Goal: Task Accomplishment & Management: Manage account settings

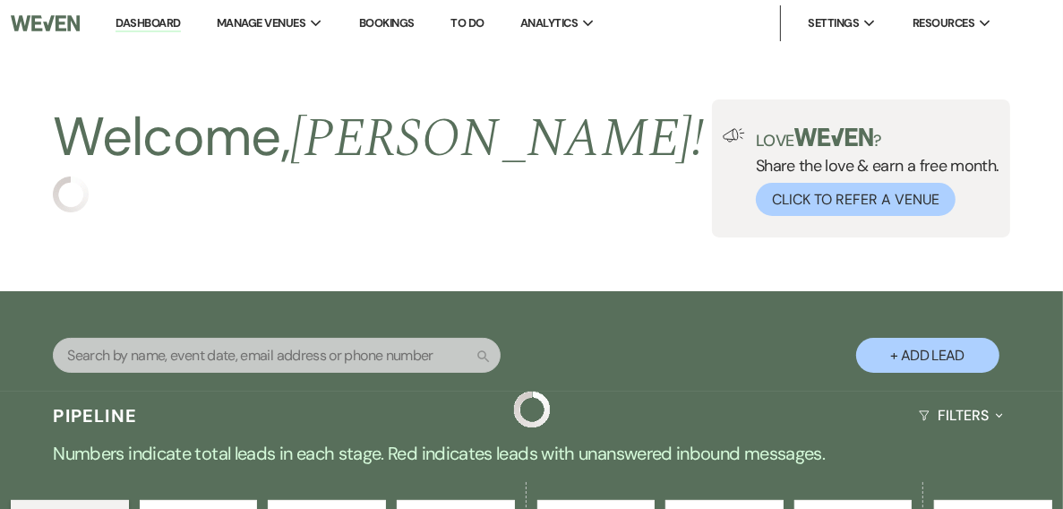
scroll to position [287, 0]
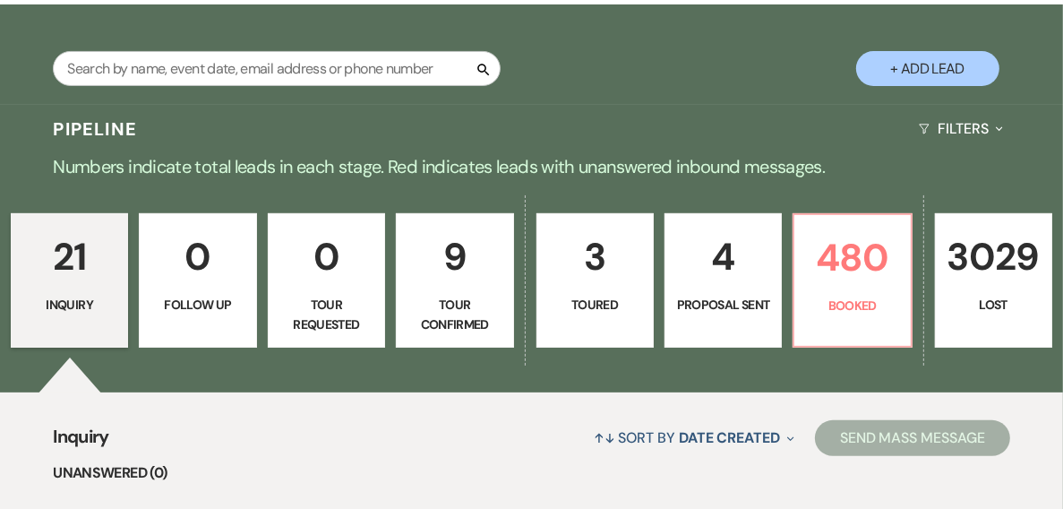
click at [462, 300] on p "Tour Confirmed" at bounding box center [455, 315] width 94 height 40
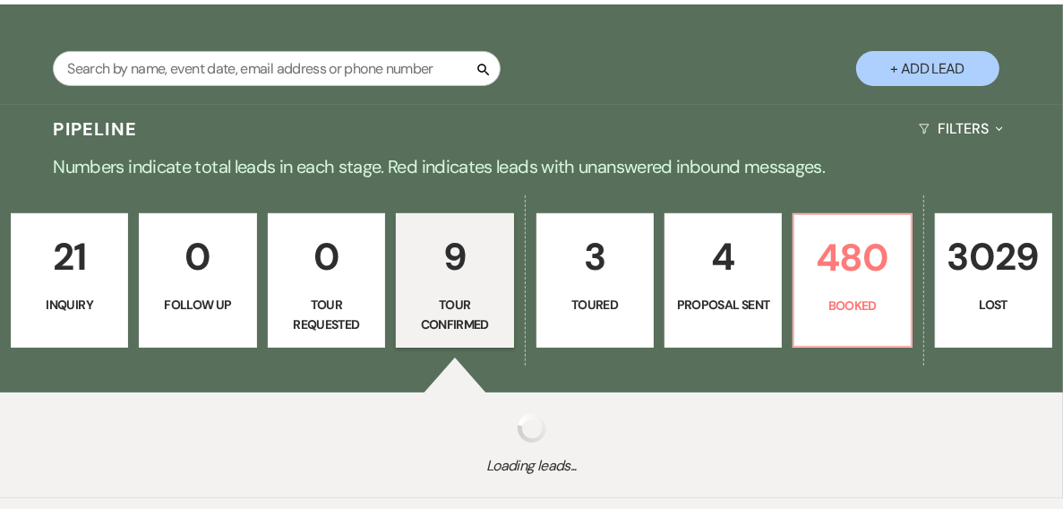
select select "4"
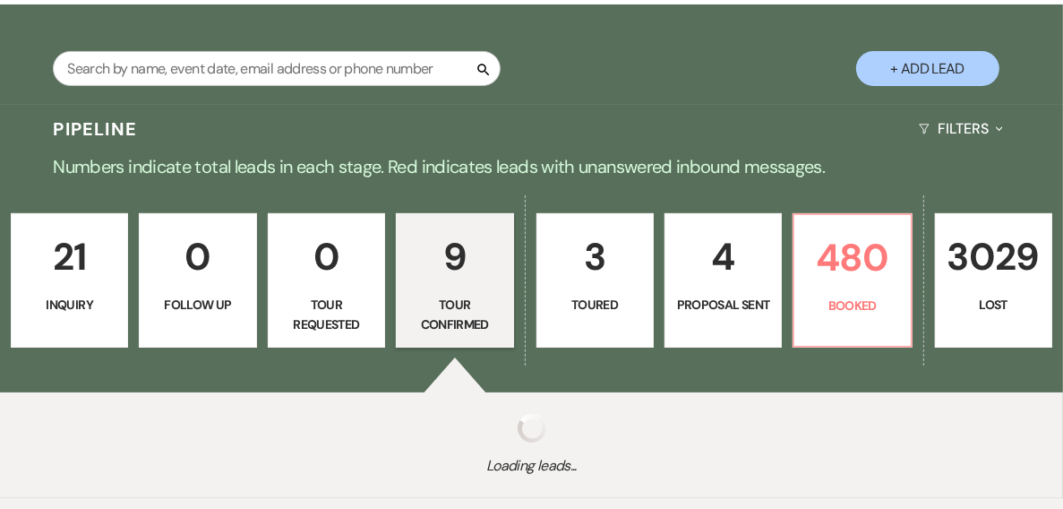
select select "4"
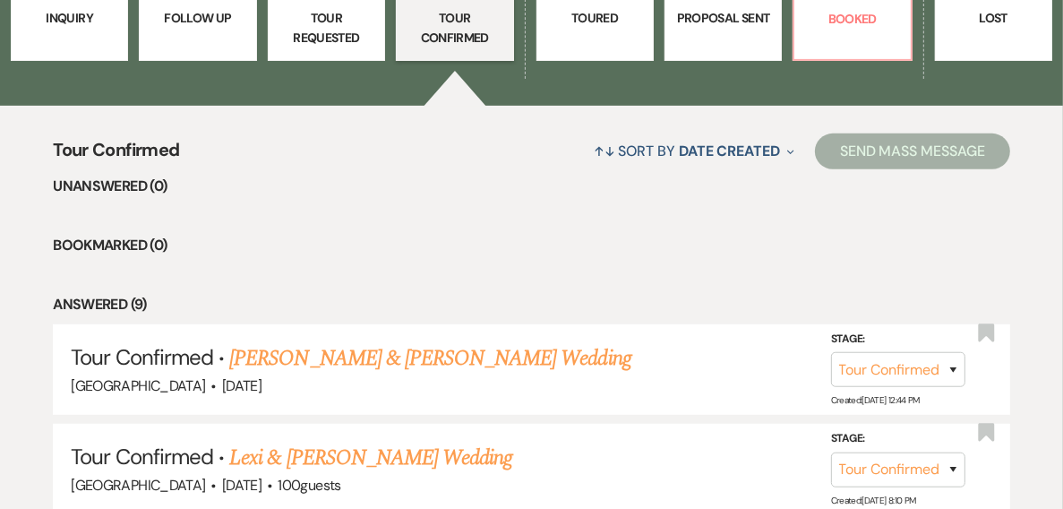
scroll to position [860, 0]
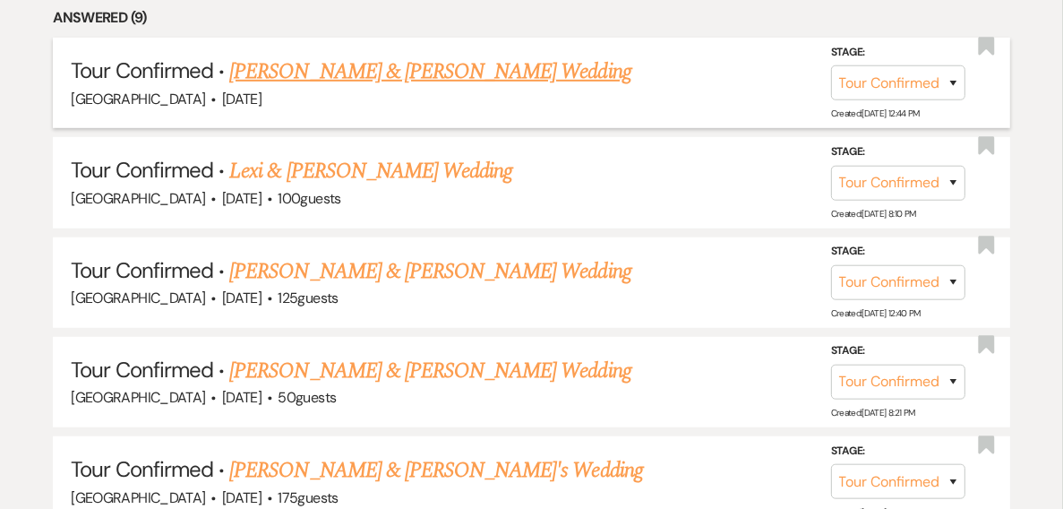
click at [336, 66] on link "Jacobi Thiel & Julia Lavergne's Wedding" at bounding box center [429, 72] width 401 height 32
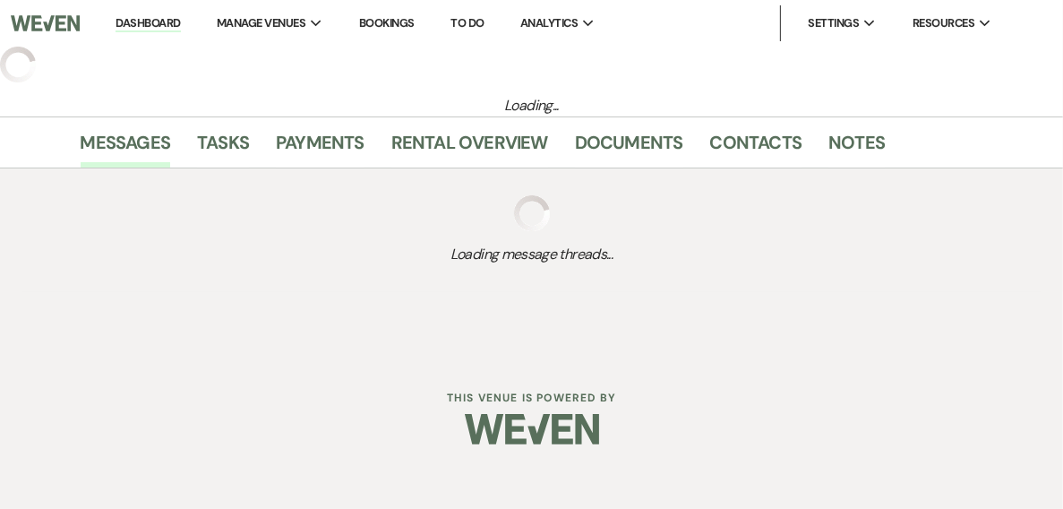
select select "4"
select select "5"
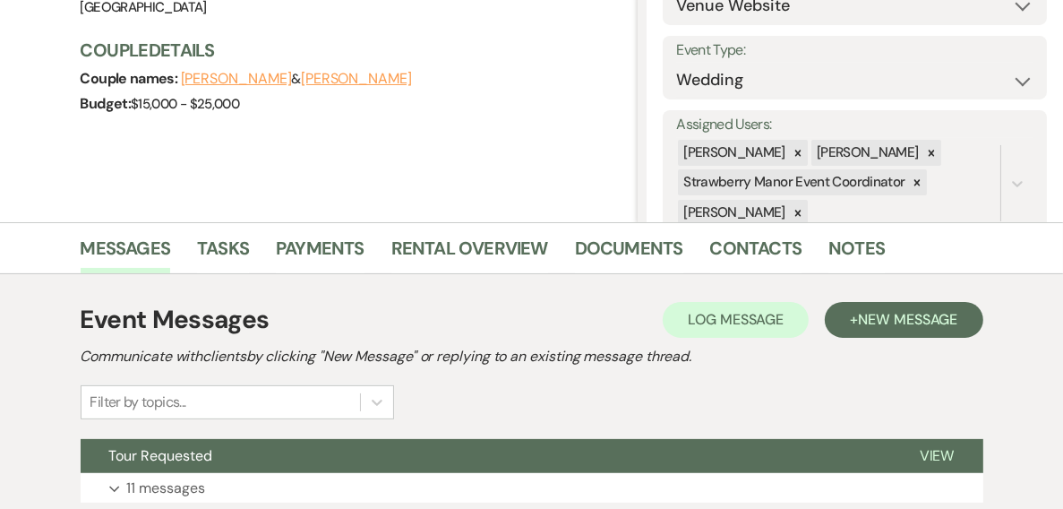
scroll to position [363, 0]
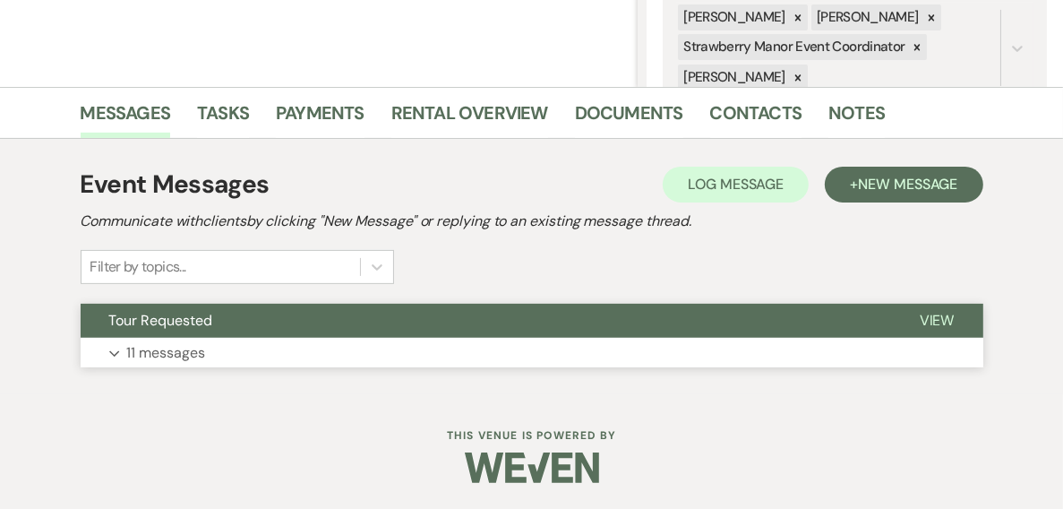
click at [925, 323] on span "View" at bounding box center [937, 320] width 35 height 19
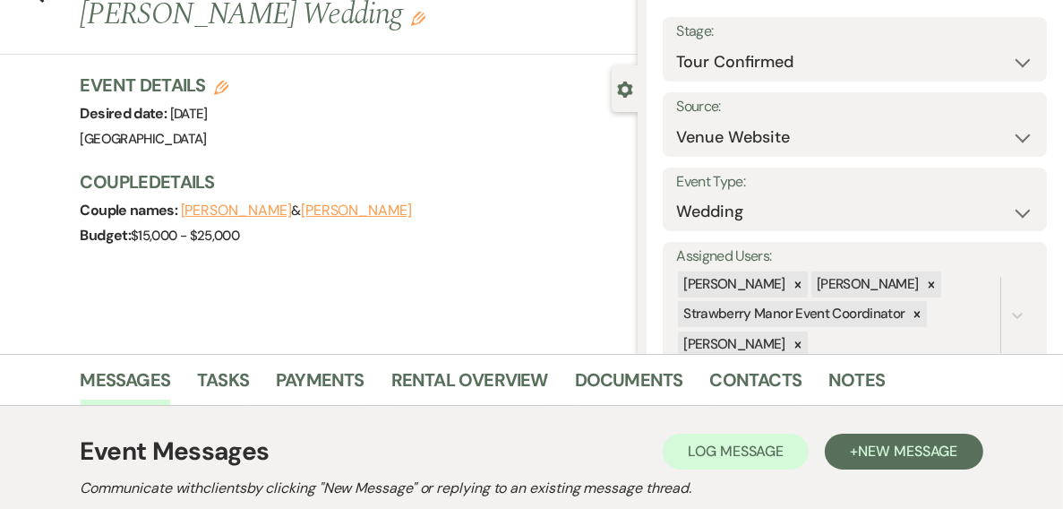
scroll to position [0, 0]
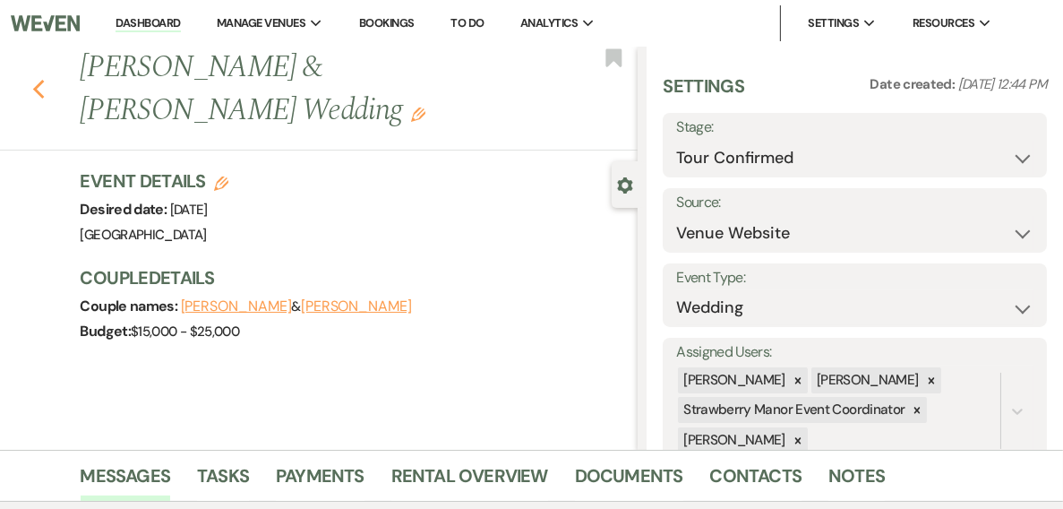
click at [39, 93] on icon "Previous" at bounding box center [38, 89] width 13 height 21
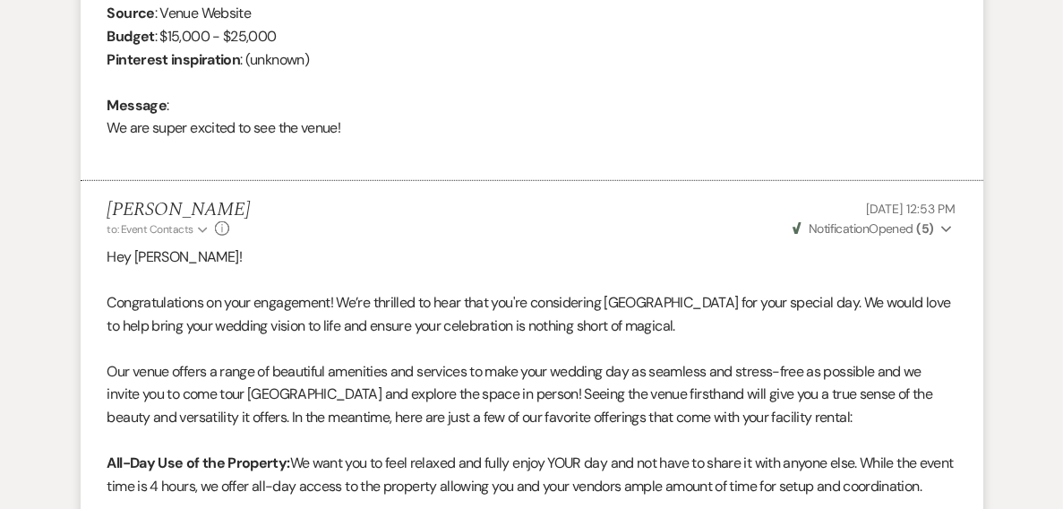
select select "4"
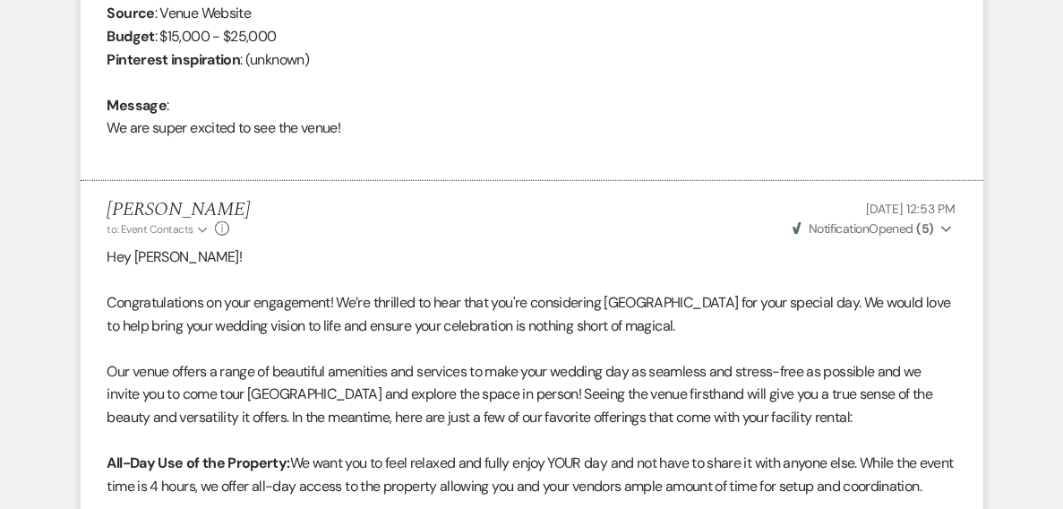
select select "4"
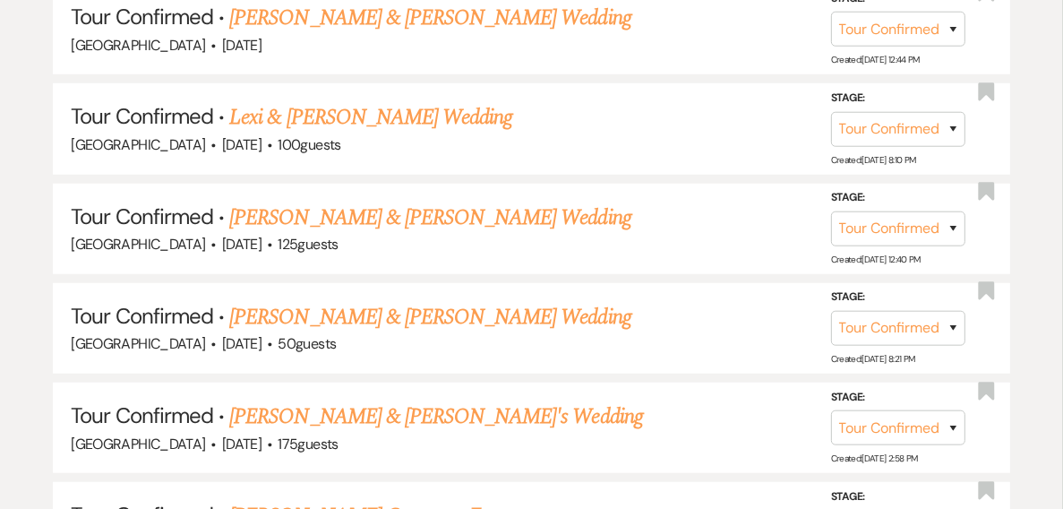
scroll to position [932, 0]
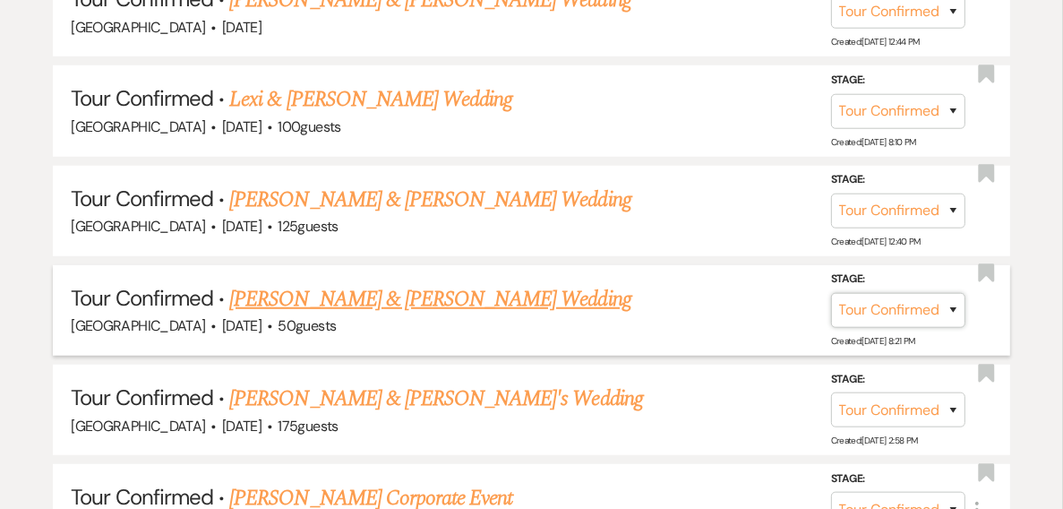
click at [952, 303] on select "Inquiry Follow Up Tour Requested Tour Confirmed Toured Proposal Sent Booked Lost" at bounding box center [898, 310] width 134 height 35
select select "8"
click at [831, 293] on select "Inquiry Follow Up Tour Requested Tour Confirmed Toured Proposal Sent Booked Lost" at bounding box center [898, 310] width 134 height 35
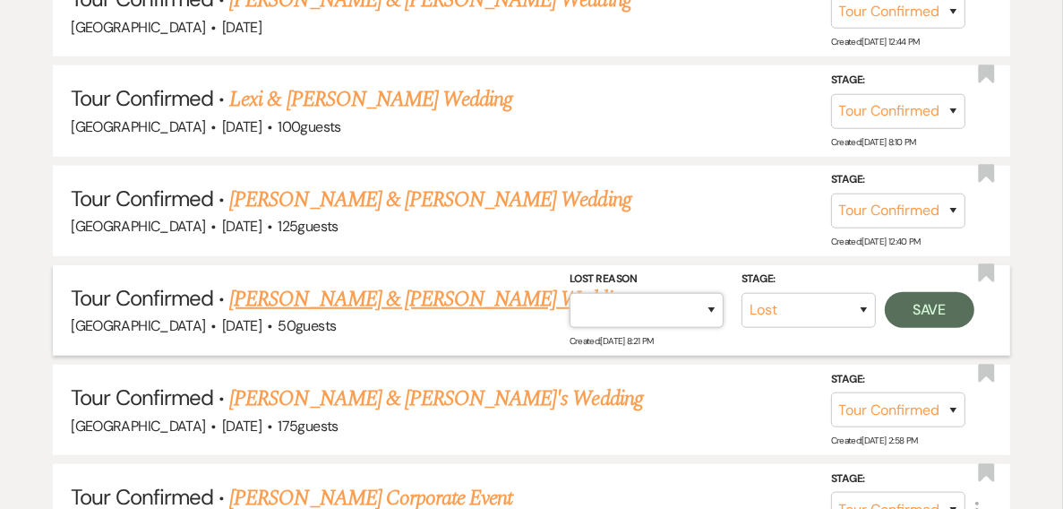
click at [711, 311] on select "Booked Elsewhere Budget Date Unavailable No Response Not a Good Match Capacity …" at bounding box center [647, 310] width 154 height 35
select select "5"
click at [570, 293] on select "Booked Elsewhere Budget Date Unavailable No Response Not a Good Match Capacity …" at bounding box center [647, 310] width 154 height 35
click at [923, 312] on button "Save" at bounding box center [930, 310] width 90 height 36
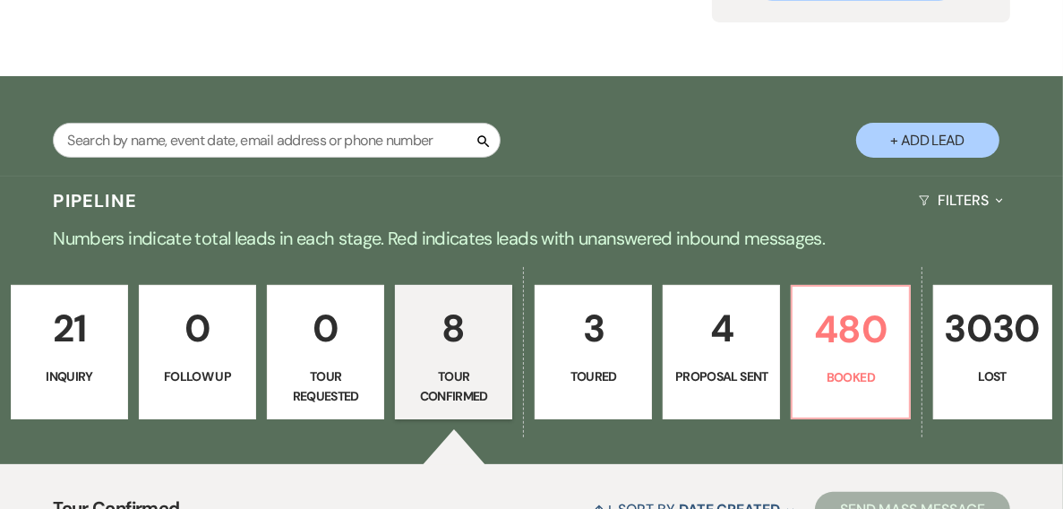
scroll to position [0, 0]
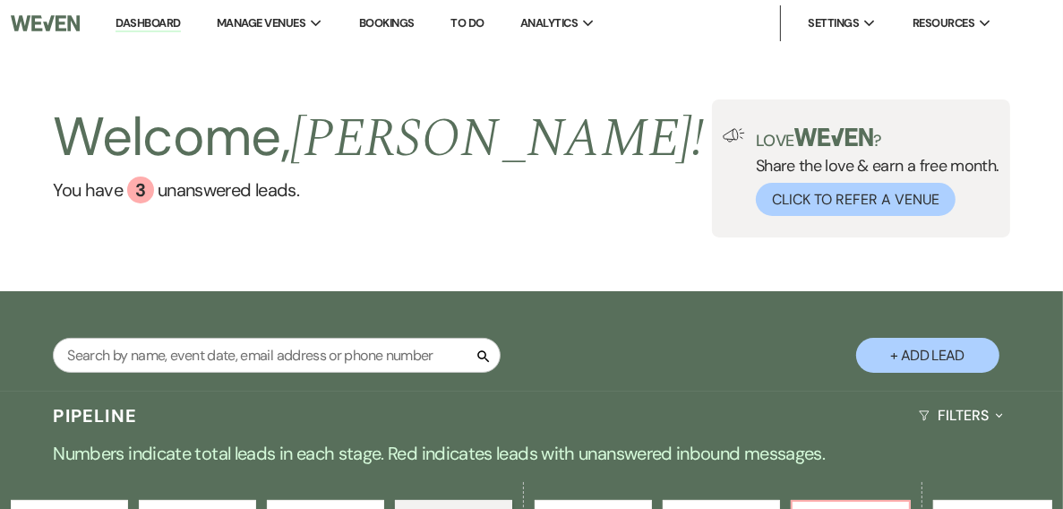
click at [156, 22] on link "Dashboard" at bounding box center [148, 23] width 64 height 17
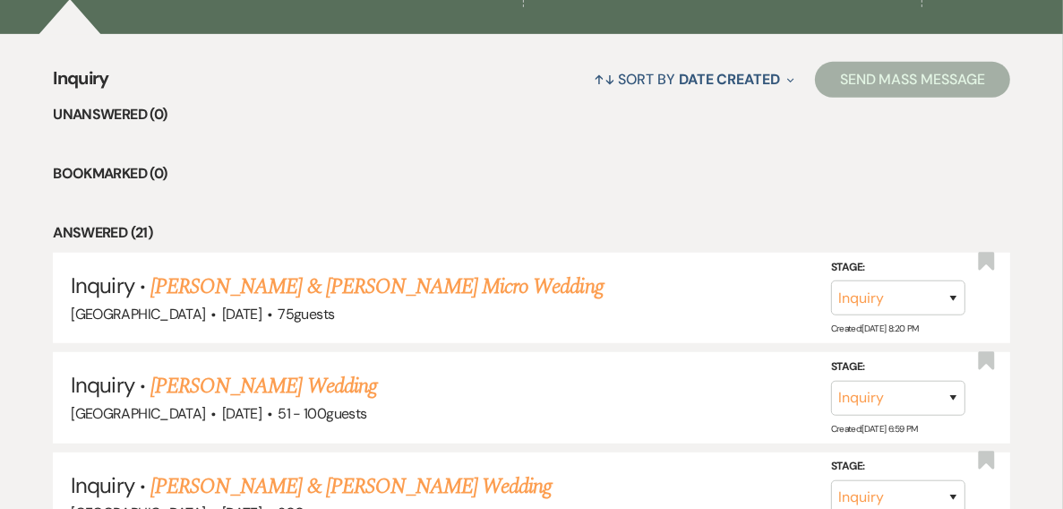
scroll to position [430, 0]
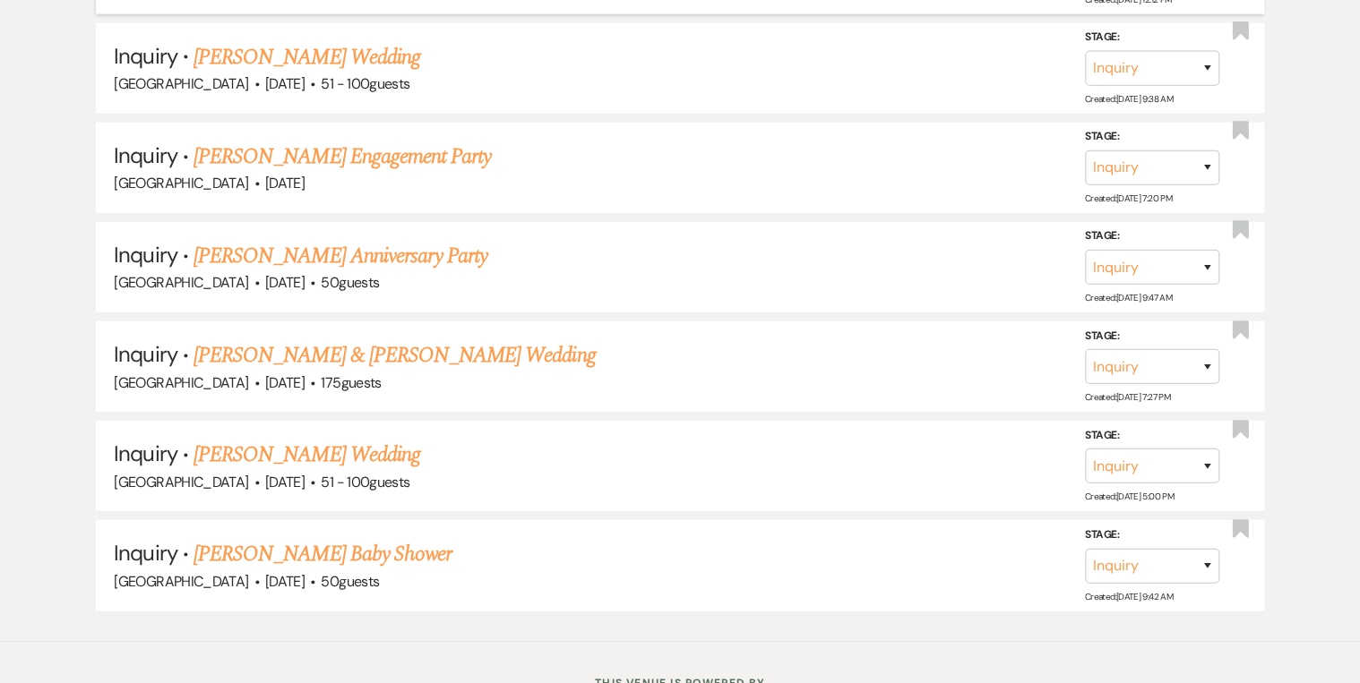
scroll to position [2439, 0]
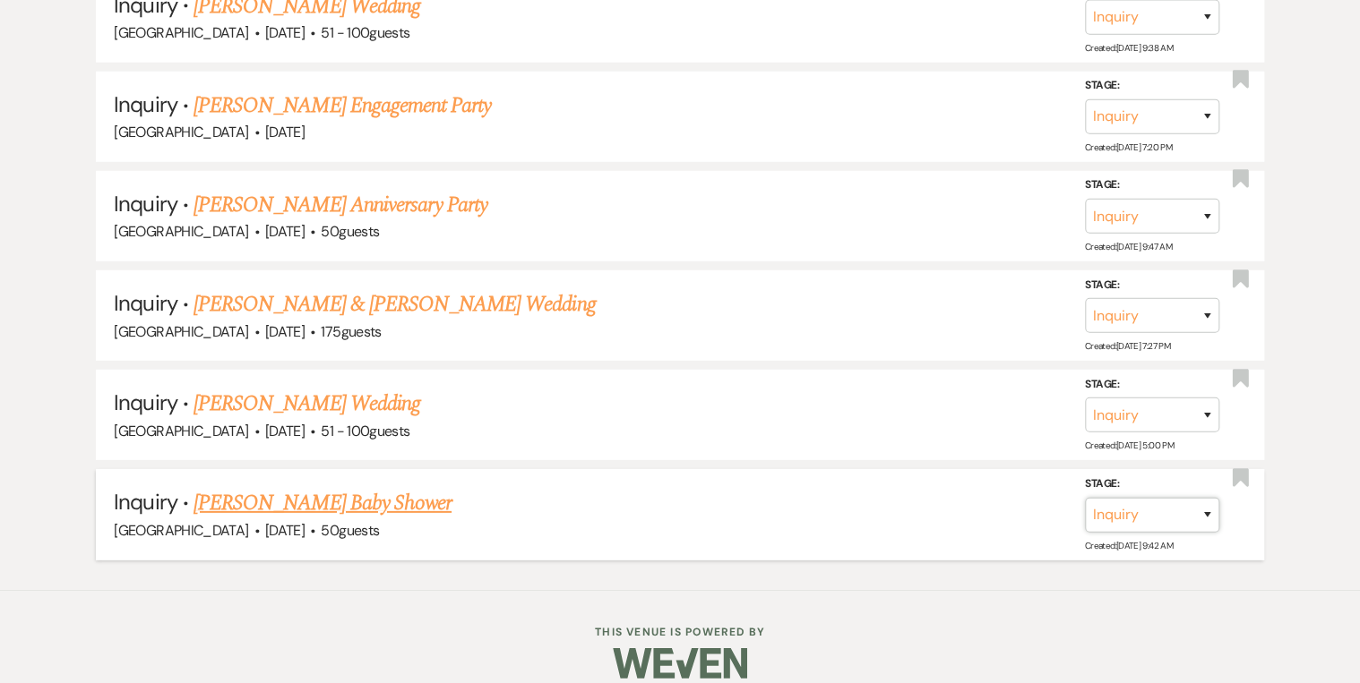
click at [1207, 498] on select "Inquiry Follow Up Tour Requested Tour Confirmed Toured Proposal Sent Booked Lost" at bounding box center [1152, 515] width 134 height 35
select select "8"
click at [1085, 498] on select "Inquiry Follow Up Tour Requested Tour Confirmed Toured Proposal Sent Booked Lost" at bounding box center [1152, 515] width 134 height 35
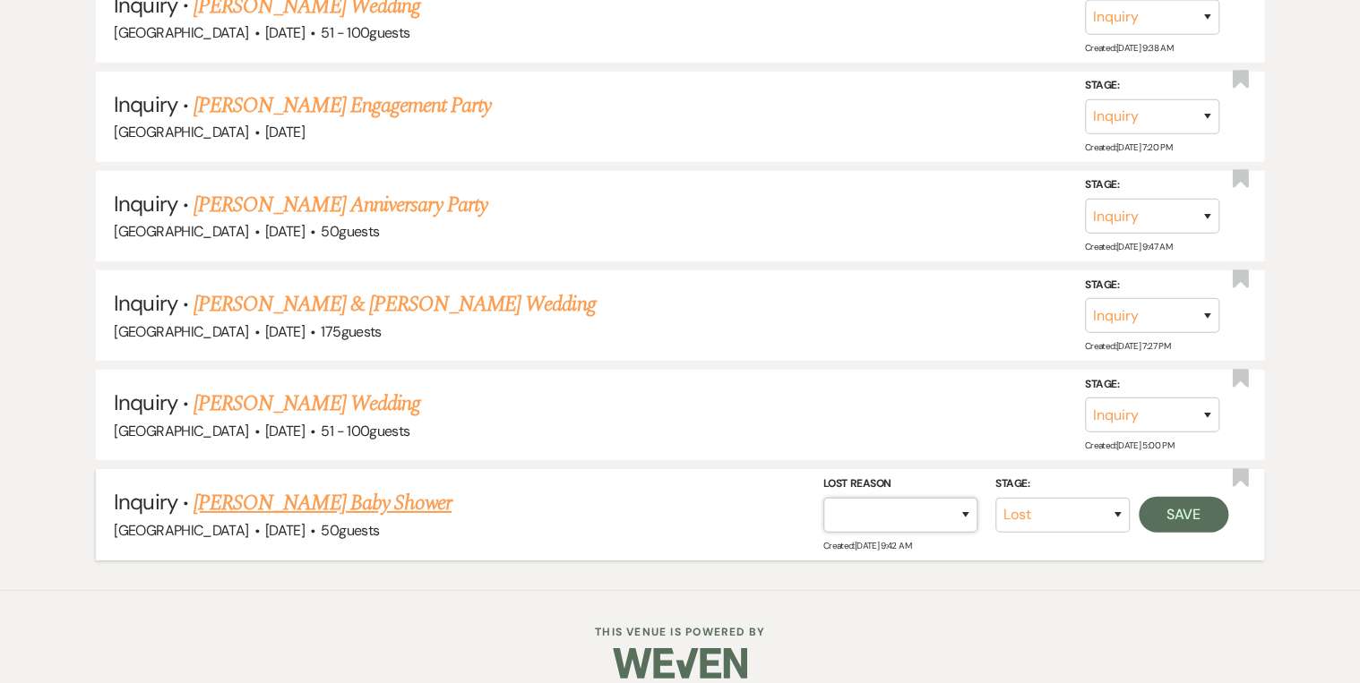
click at [956, 498] on select "Booked Elsewhere Budget Date Unavailable No Response Not a Good Match Capacity …" at bounding box center [900, 515] width 154 height 35
select select "5"
click at [823, 498] on select "Booked Elsewhere Budget Date Unavailable No Response Not a Good Match Capacity …" at bounding box center [900, 515] width 154 height 35
click at [1196, 507] on button "Save" at bounding box center [1184, 515] width 90 height 36
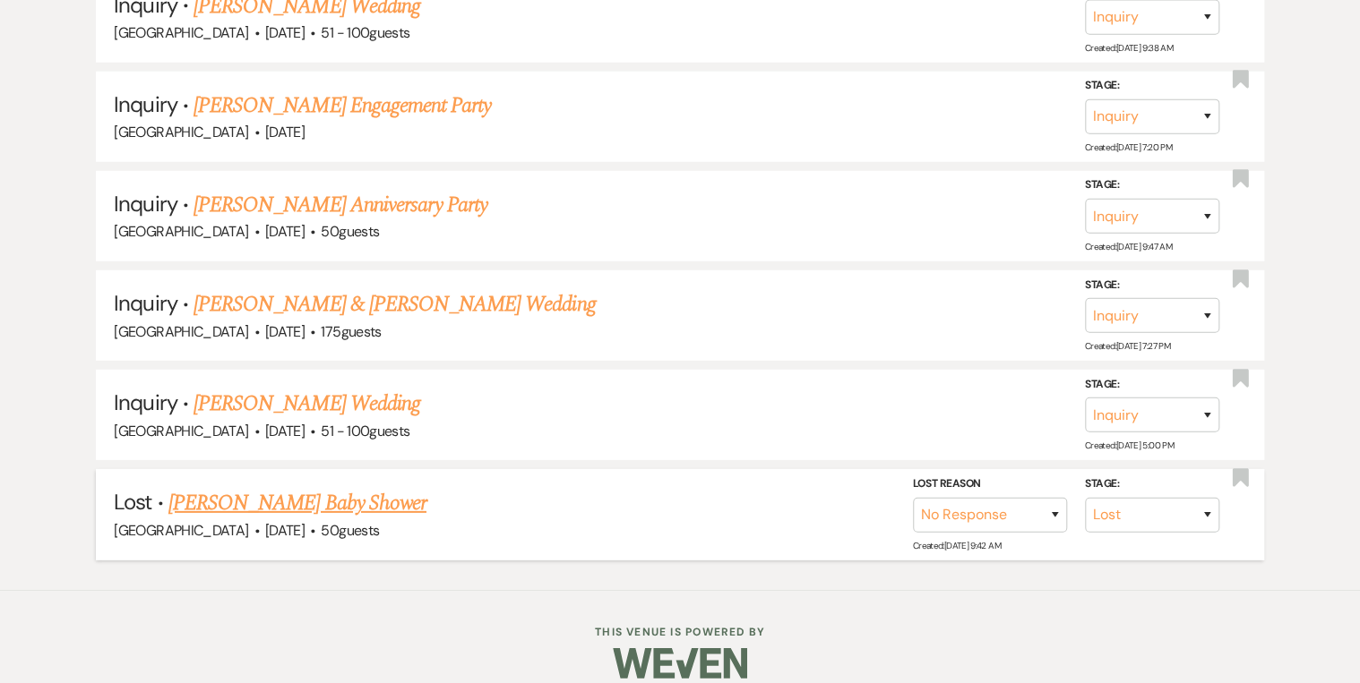
scroll to position [2340, 0]
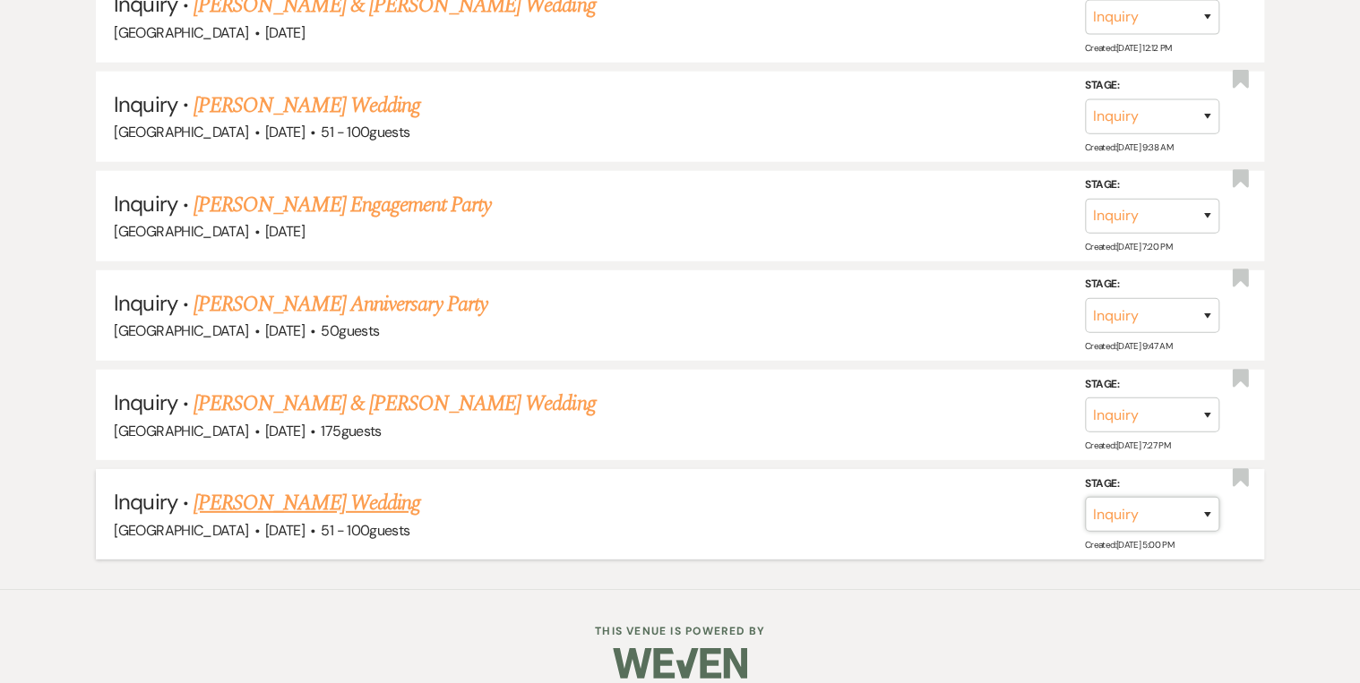
click at [1208, 497] on select "Inquiry Follow Up Tour Requested Tour Confirmed Toured Proposal Sent Booked Lost" at bounding box center [1152, 514] width 134 height 35
select select "8"
click at [1085, 497] on select "Inquiry Follow Up Tour Requested Tour Confirmed Toured Proposal Sent Booked Lost" at bounding box center [1152, 514] width 134 height 35
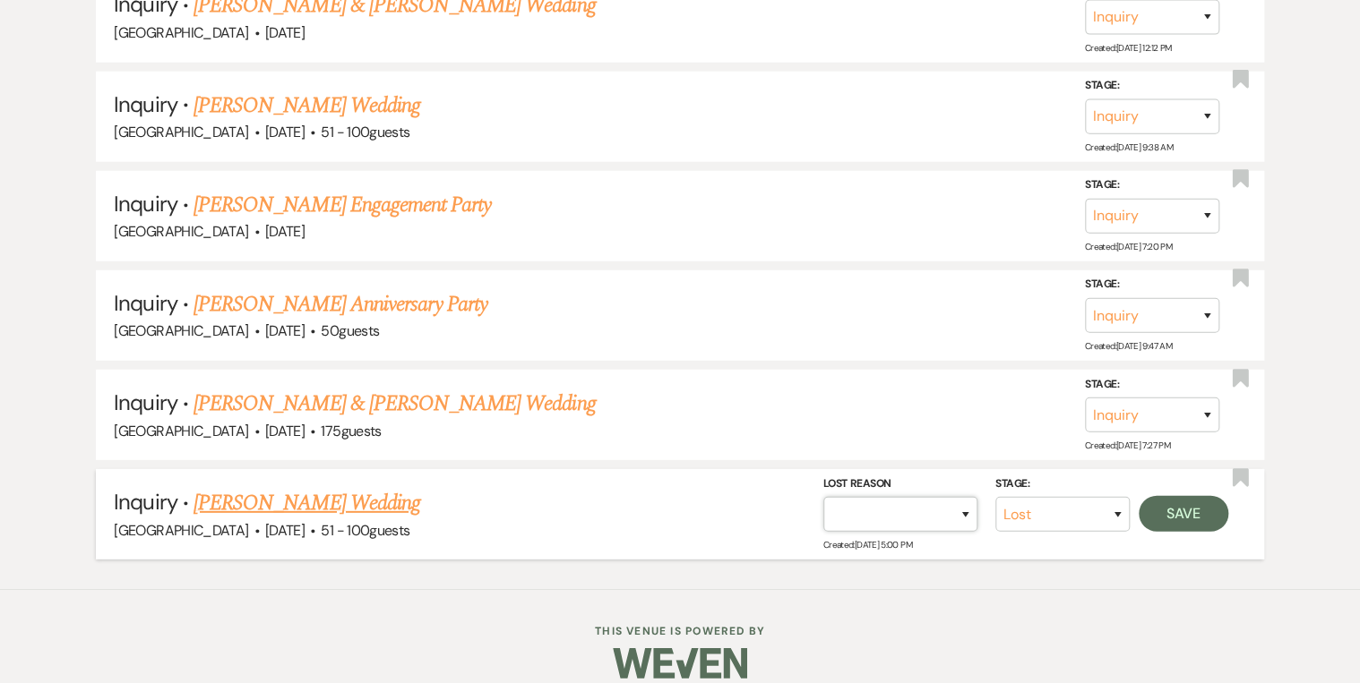
click at [960, 497] on select "Booked Elsewhere Budget Date Unavailable No Response Not a Good Match Capacity …" at bounding box center [900, 514] width 154 height 35
select select "5"
click at [823, 497] on select "Booked Elsewhere Budget Date Unavailable No Response Not a Good Match Capacity …" at bounding box center [900, 514] width 154 height 35
click at [1175, 505] on button "Save" at bounding box center [1184, 514] width 90 height 36
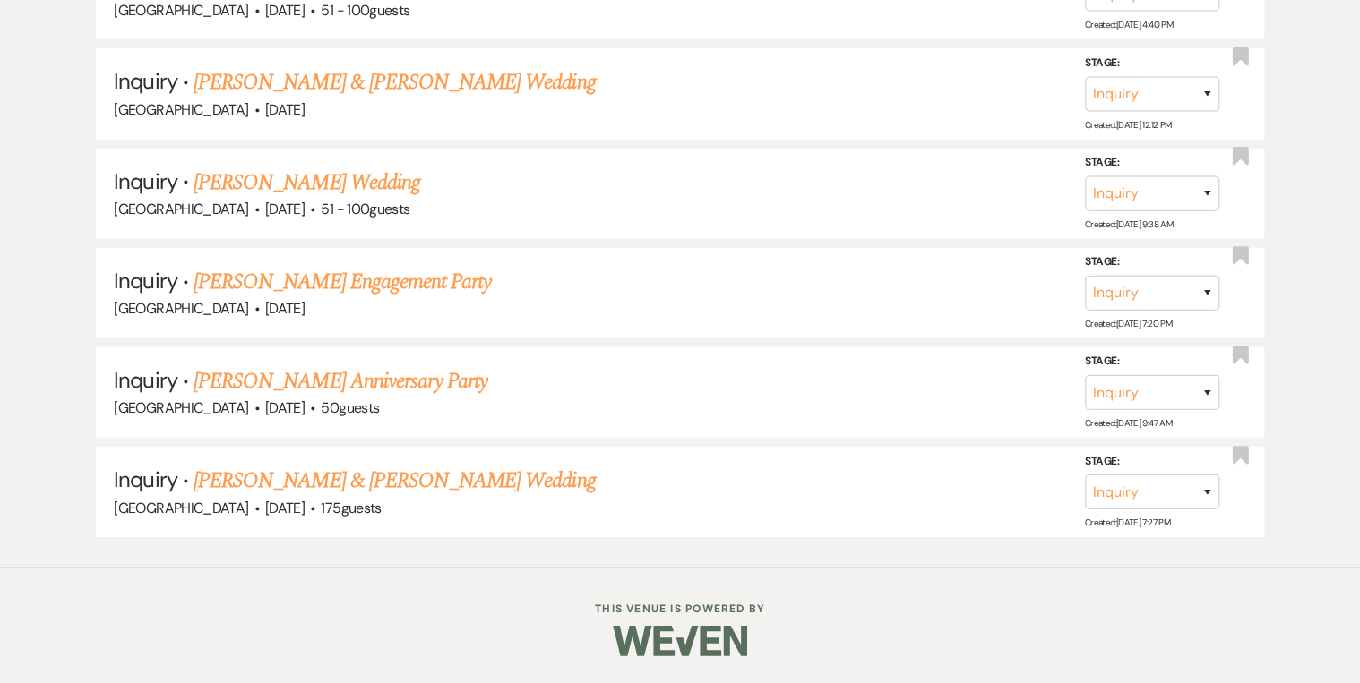
scroll to position [2242, 0]
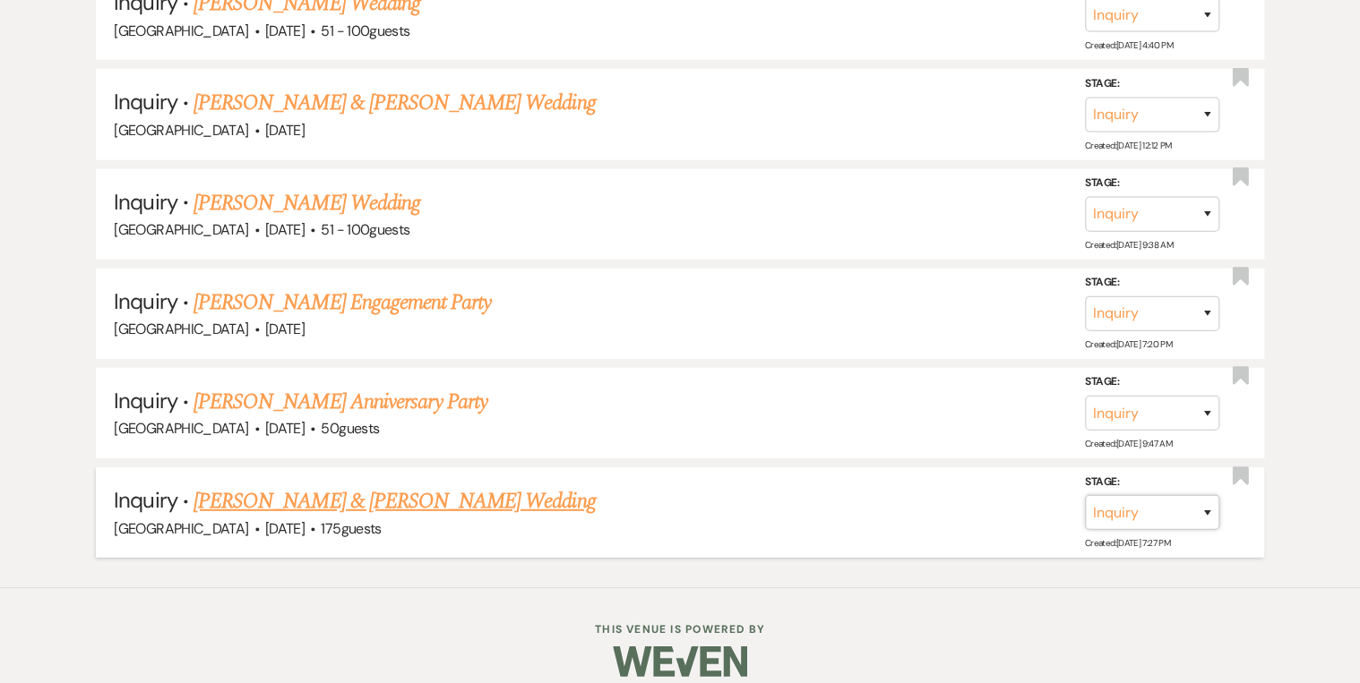
click at [1210, 495] on select "Inquiry Follow Up Tour Requested Tour Confirmed Toured Proposal Sent Booked Lost" at bounding box center [1152, 512] width 134 height 35
select select "8"
click at [1085, 495] on select "Inquiry Follow Up Tour Requested Tour Confirmed Toured Proposal Sent Booked Lost" at bounding box center [1152, 512] width 134 height 35
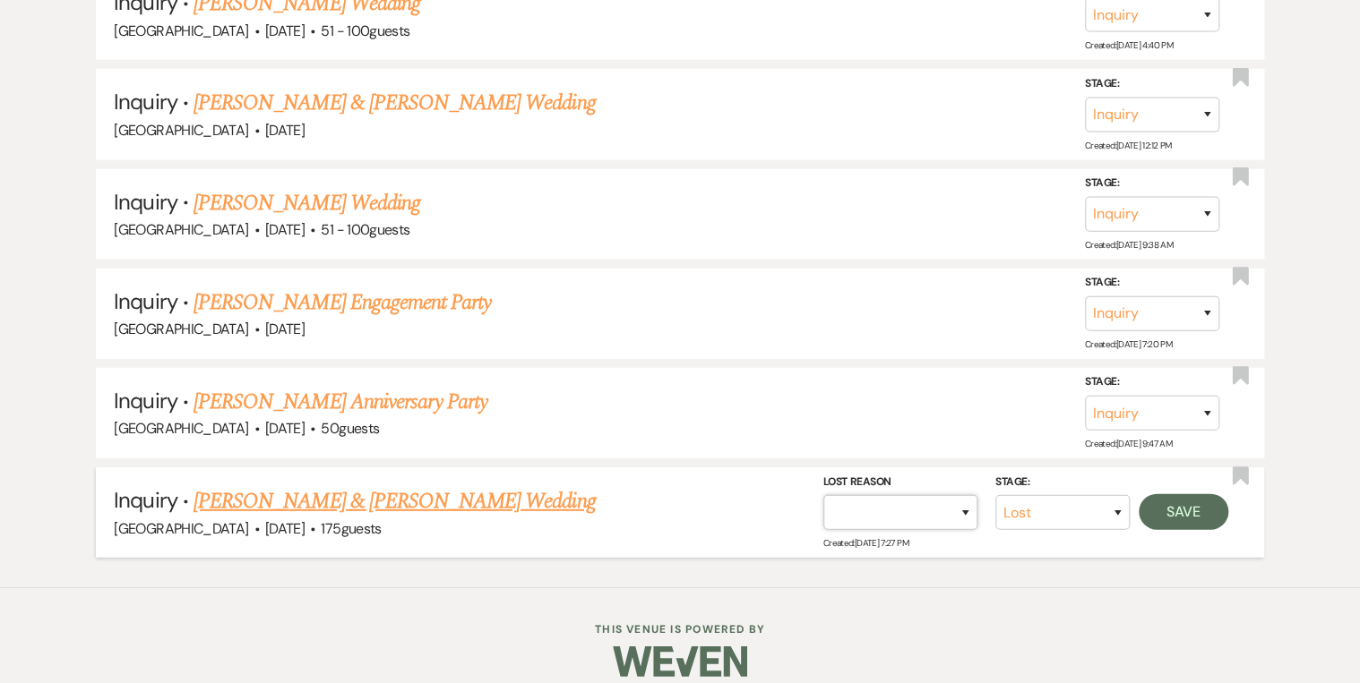
click at [960, 495] on select "Booked Elsewhere Budget Date Unavailable No Response Not a Good Match Capacity …" at bounding box center [900, 512] width 154 height 35
select select "5"
click at [823, 495] on select "Booked Elsewhere Budget Date Unavailable No Response Not a Good Match Capacity …" at bounding box center [900, 512] width 154 height 35
click at [1157, 503] on button "Save" at bounding box center [1184, 512] width 90 height 36
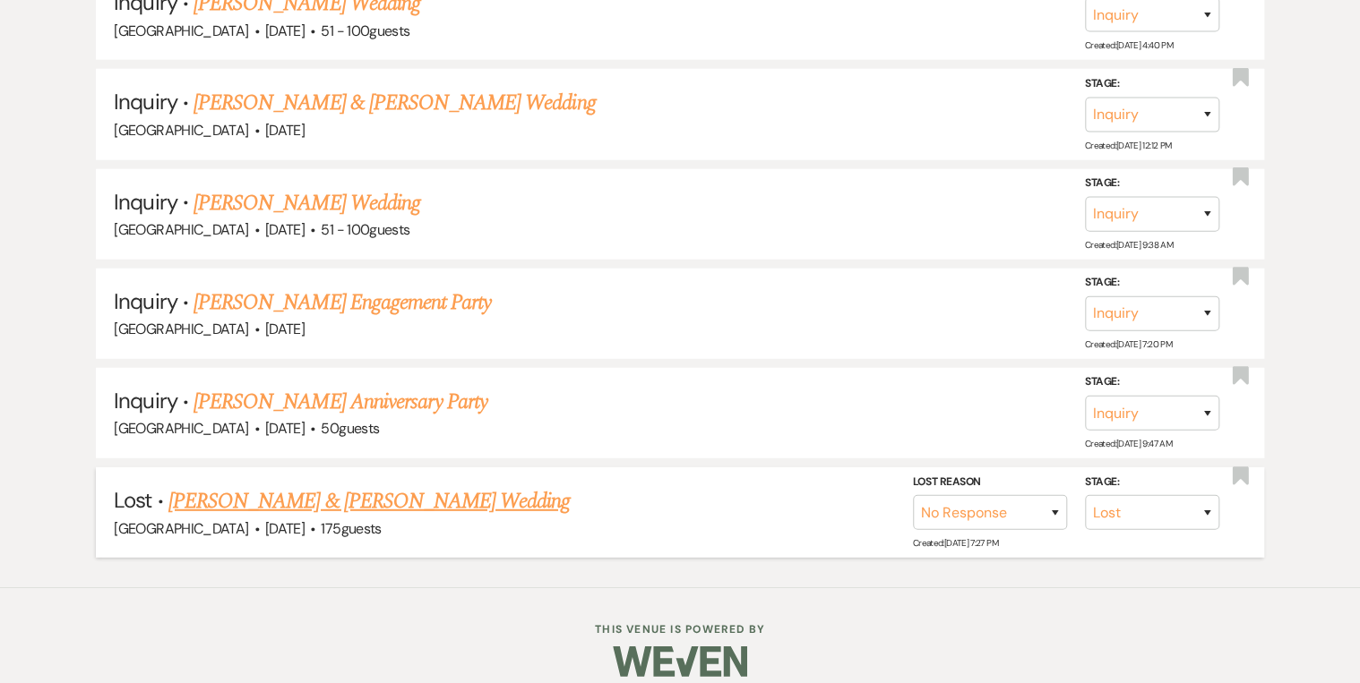
scroll to position [2143, 0]
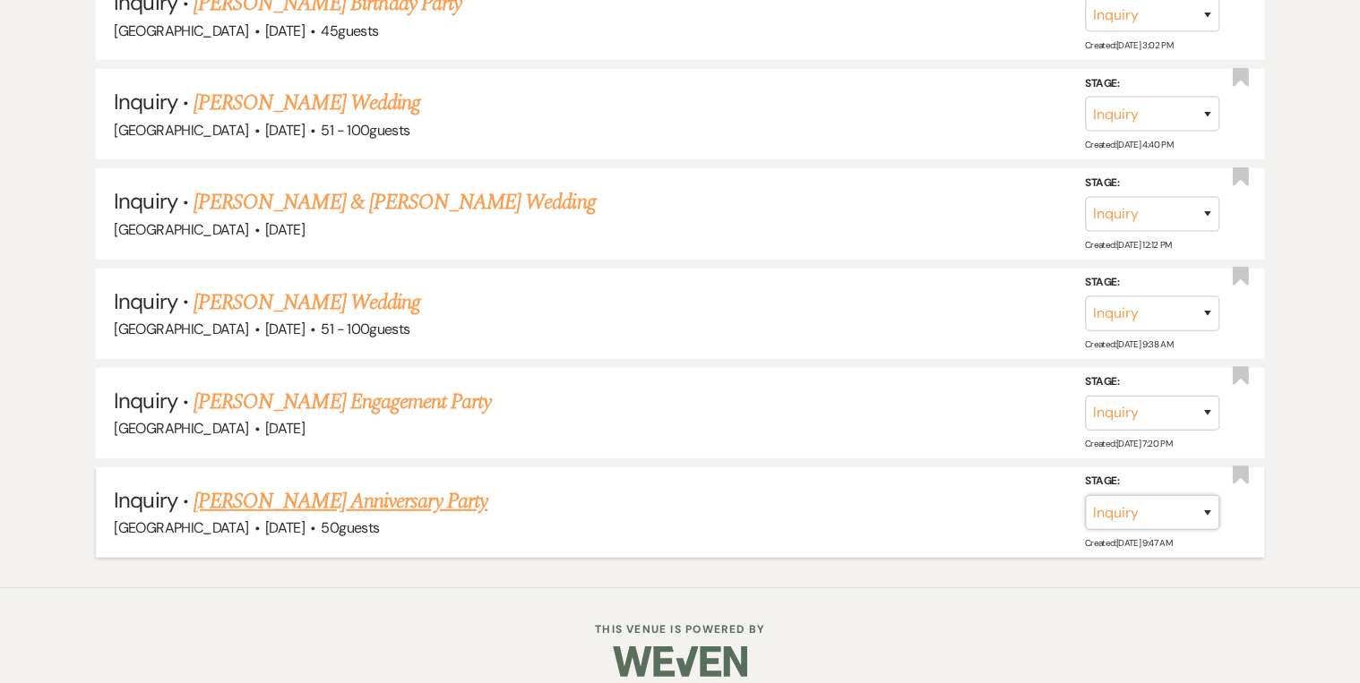
click at [1206, 495] on select "Inquiry Follow Up Tour Requested Tour Confirmed Toured Proposal Sent Booked Lost" at bounding box center [1152, 512] width 134 height 35
select select "8"
click at [1085, 495] on select "Inquiry Follow Up Tour Requested Tour Confirmed Toured Proposal Sent Booked Lost" at bounding box center [1152, 512] width 134 height 35
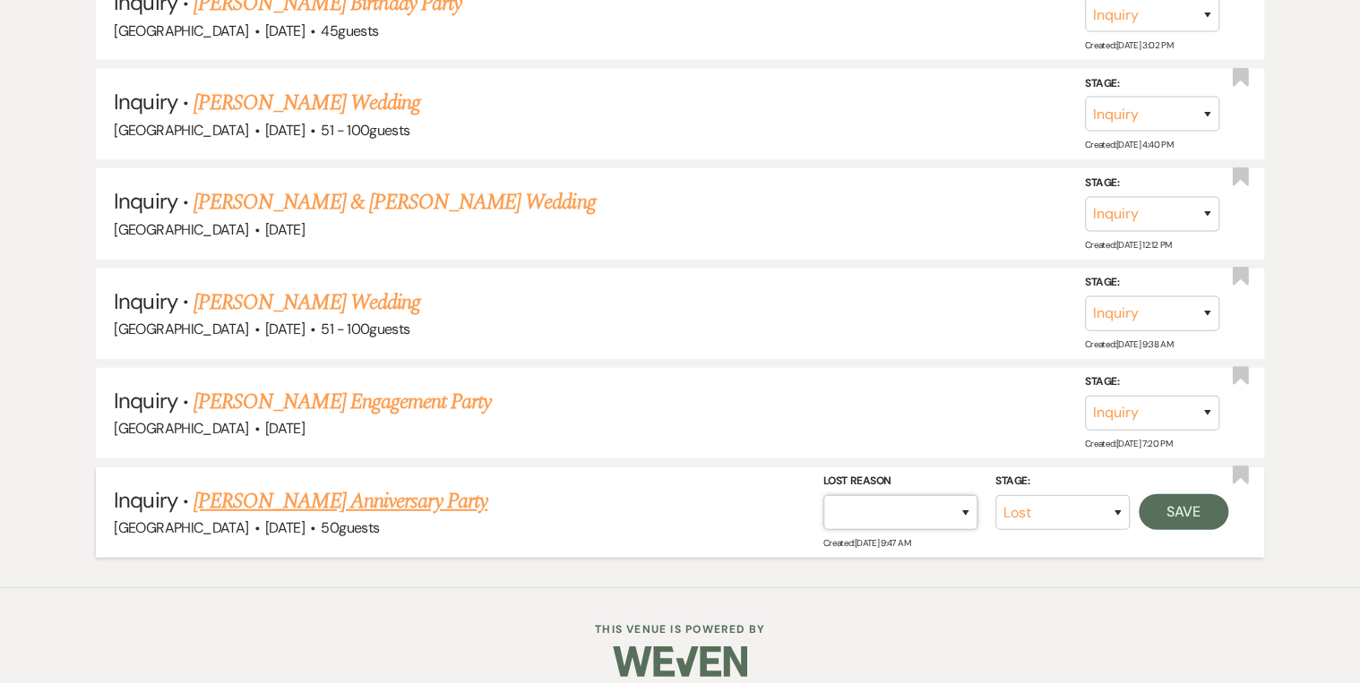
click at [966, 504] on select "Booked Elsewhere Budget Date Unavailable No Response Not a Good Match Capacity …" at bounding box center [900, 512] width 154 height 35
select select "5"
click at [823, 495] on select "Booked Elsewhere Budget Date Unavailable No Response Not a Good Match Capacity …" at bounding box center [900, 512] width 154 height 35
click at [1157, 494] on button "Save" at bounding box center [1184, 512] width 90 height 36
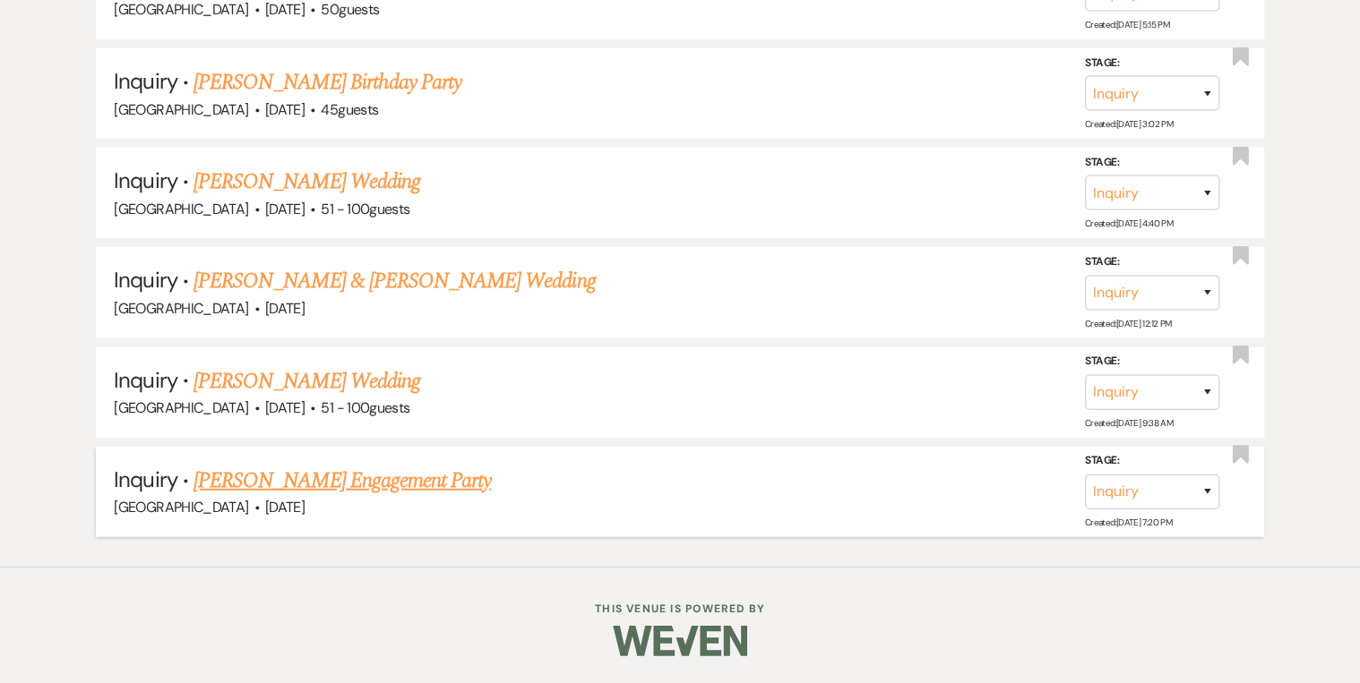
scroll to position [2045, 0]
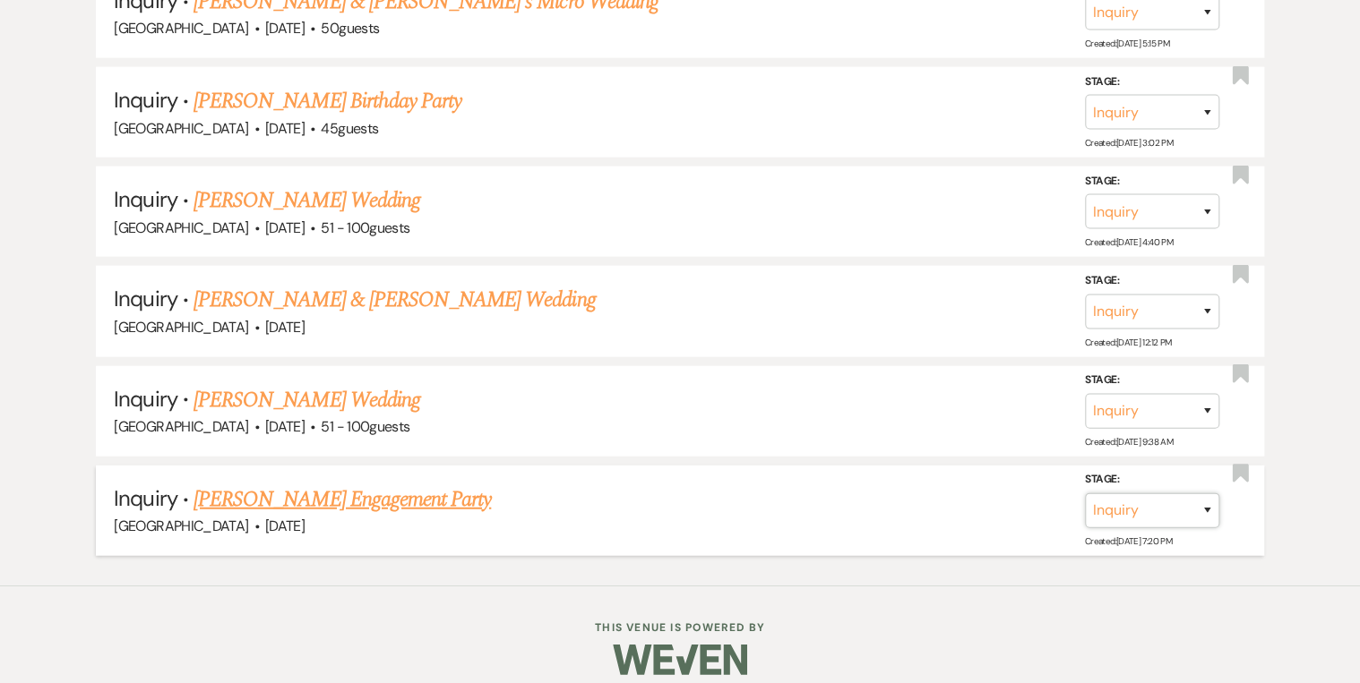
click at [1205, 495] on select "Inquiry Follow Up Tour Requested Tour Confirmed Toured Proposal Sent Booked Lost" at bounding box center [1152, 511] width 134 height 35
select select "8"
click at [1085, 494] on select "Inquiry Follow Up Tour Requested Tour Confirmed Toured Proposal Sent Booked Lost" at bounding box center [1152, 511] width 134 height 35
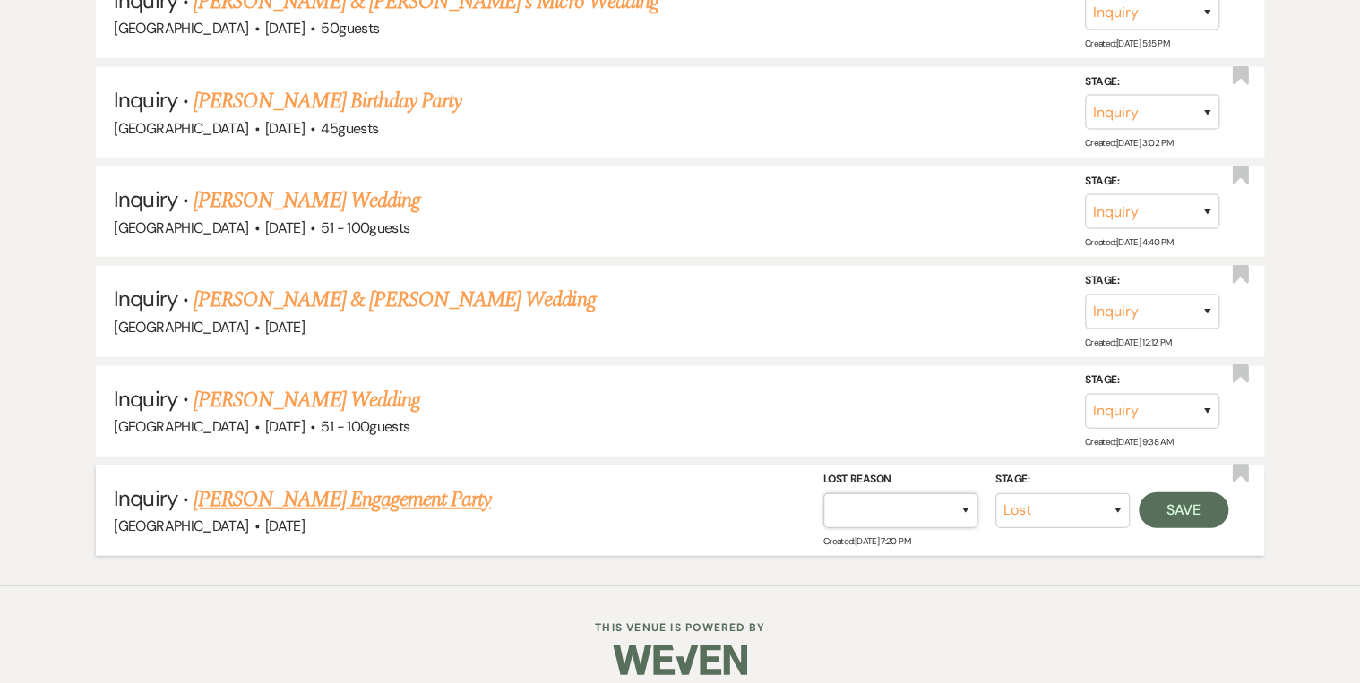
click at [970, 496] on select "Booked Elsewhere Budget Date Unavailable No Response Not a Good Match Capacity …" at bounding box center [900, 511] width 154 height 35
select select "5"
click at [823, 494] on select "Booked Elsewhere Budget Date Unavailable No Response Not a Good Match Capacity …" at bounding box center [900, 511] width 154 height 35
click at [1197, 496] on button "Save" at bounding box center [1184, 511] width 90 height 36
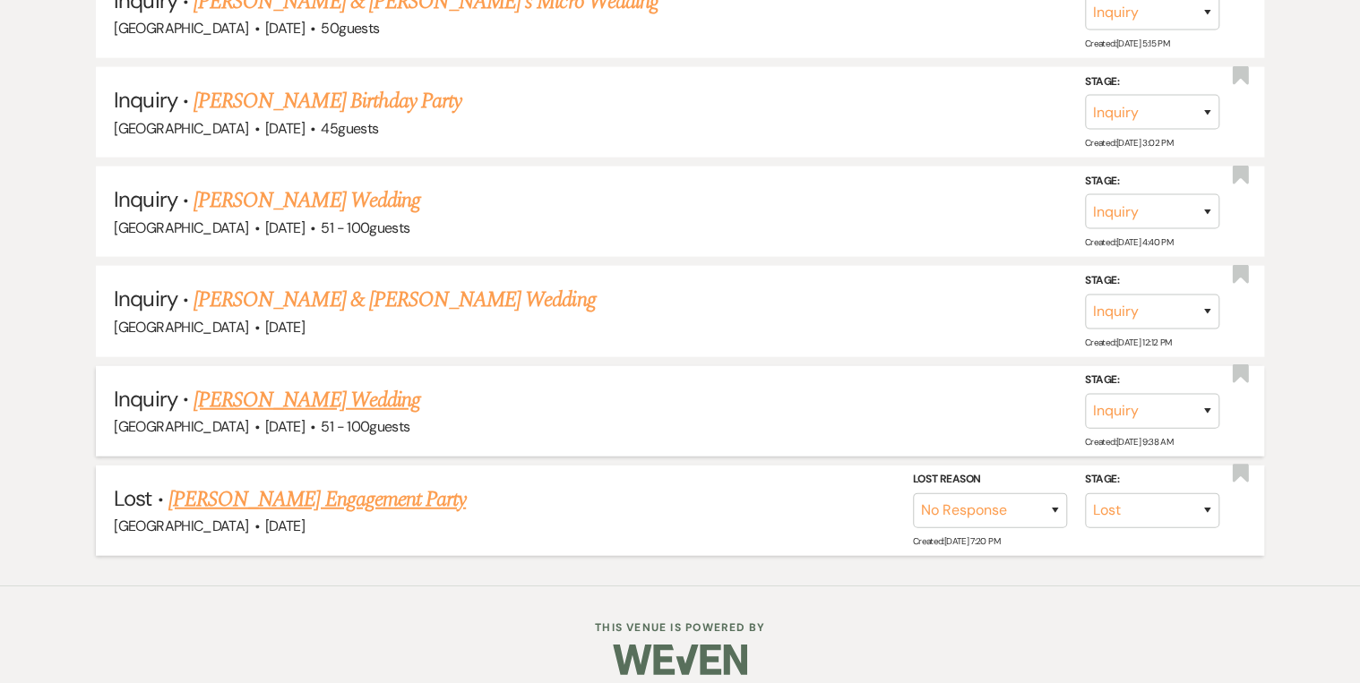
scroll to position [1946, 0]
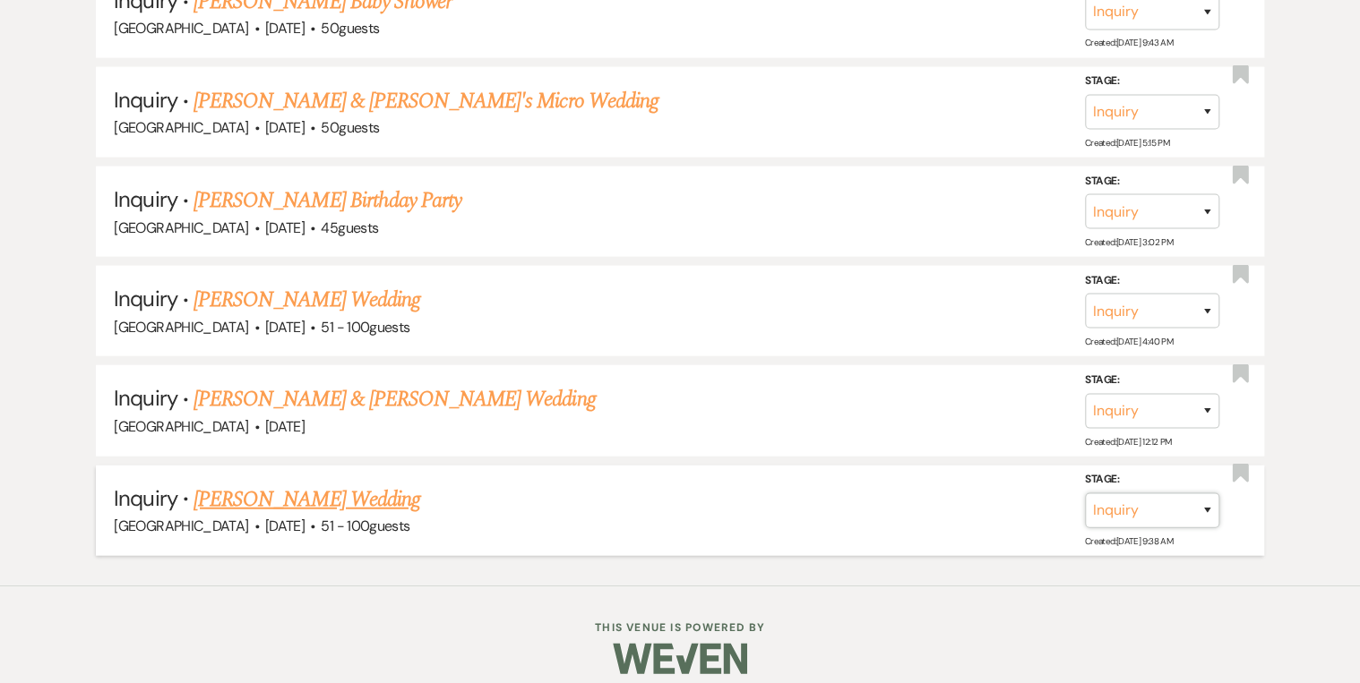
click at [1208, 496] on select "Inquiry Follow Up Tour Requested Tour Confirmed Toured Proposal Sent Booked Lost" at bounding box center [1152, 511] width 134 height 35
select select "8"
click at [1085, 494] on select "Inquiry Follow Up Tour Requested Tour Confirmed Toured Proposal Sent Booked Lost" at bounding box center [1152, 511] width 134 height 35
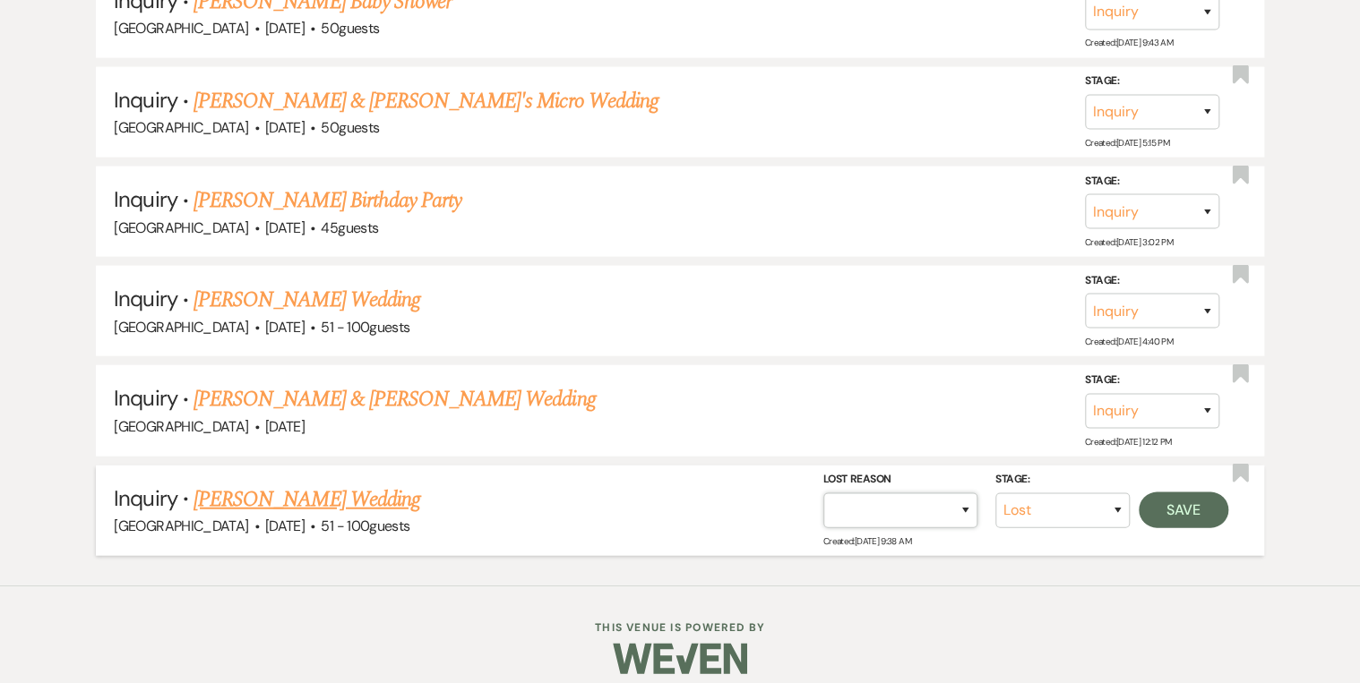
click at [960, 504] on select "Booked Elsewhere Budget Date Unavailable No Response Not a Good Match Capacity …" at bounding box center [900, 511] width 154 height 35
select select "5"
click at [823, 494] on select "Booked Elsewhere Budget Date Unavailable No Response Not a Good Match Capacity …" at bounding box center [900, 511] width 154 height 35
click at [1206, 493] on button "Save" at bounding box center [1184, 511] width 90 height 36
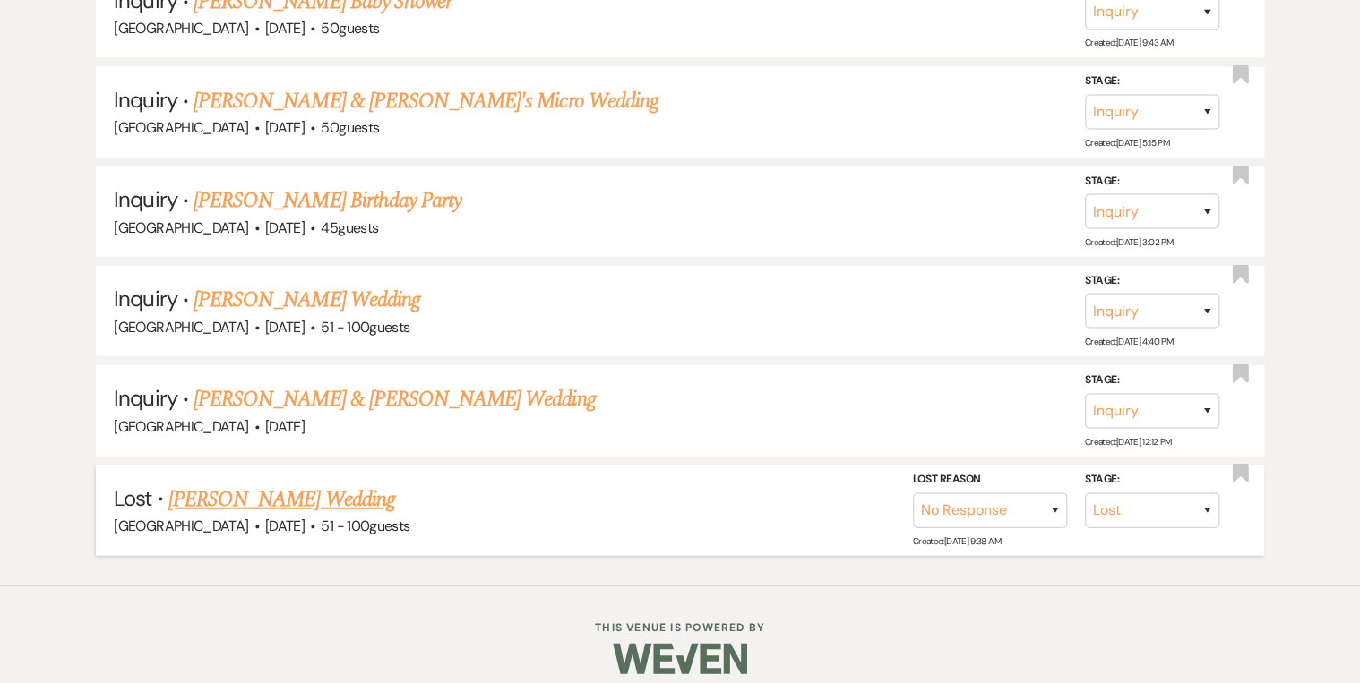
scroll to position [1848, 0]
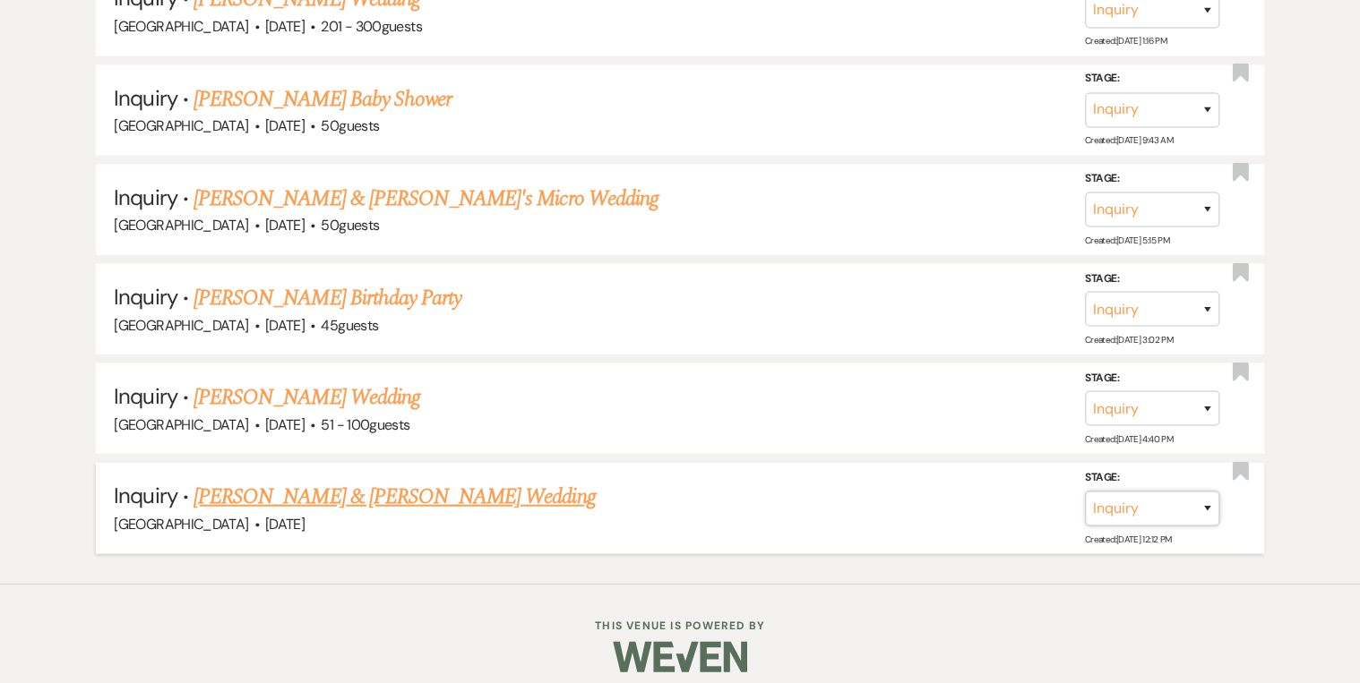
click at [1212, 494] on select "Inquiry Follow Up Tour Requested Tour Confirmed Toured Proposal Sent Booked Lost" at bounding box center [1152, 508] width 134 height 35
select select "8"
click at [1085, 491] on select "Inquiry Follow Up Tour Requested Tour Confirmed Toured Proposal Sent Booked Lost" at bounding box center [1152, 508] width 134 height 35
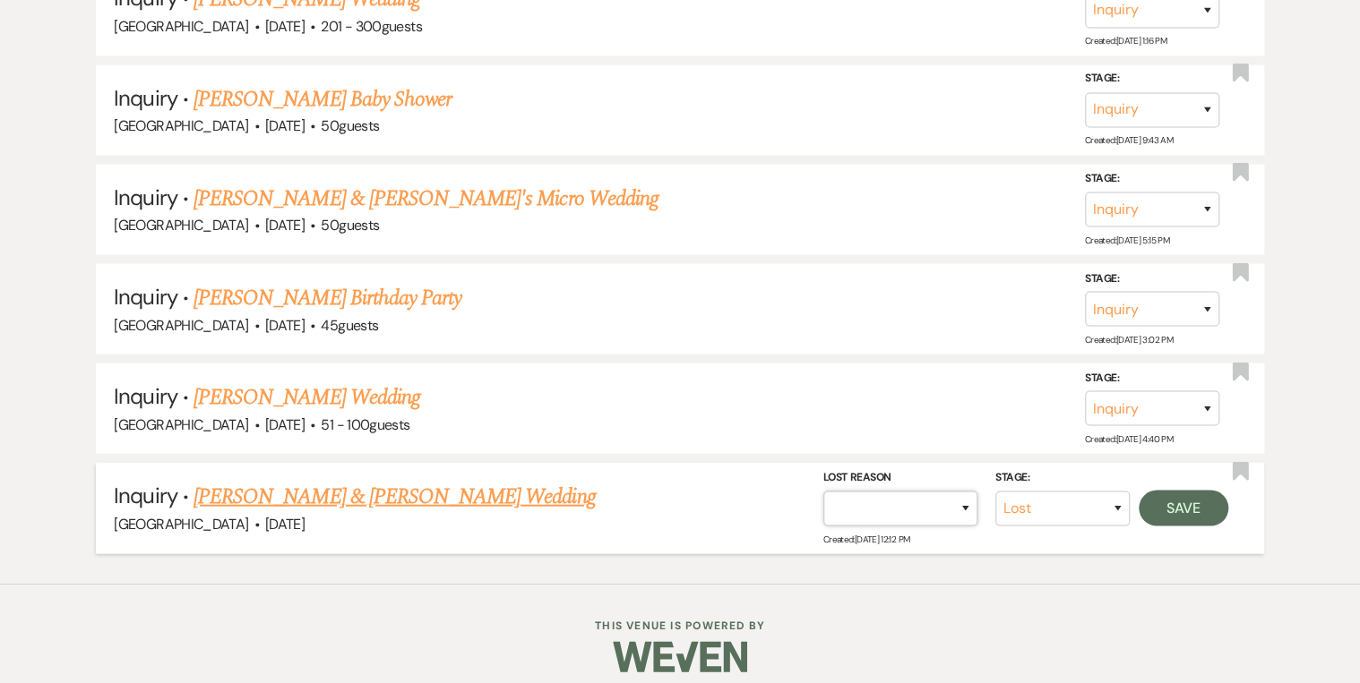
click at [957, 501] on select "Booked Elsewhere Budget Date Unavailable No Response Not a Good Match Capacity …" at bounding box center [900, 508] width 154 height 35
select select "5"
click at [823, 491] on select "Booked Elsewhere Budget Date Unavailable No Response Not a Good Match Capacity …" at bounding box center [900, 508] width 154 height 35
click at [1183, 502] on button "Save" at bounding box center [1184, 508] width 90 height 36
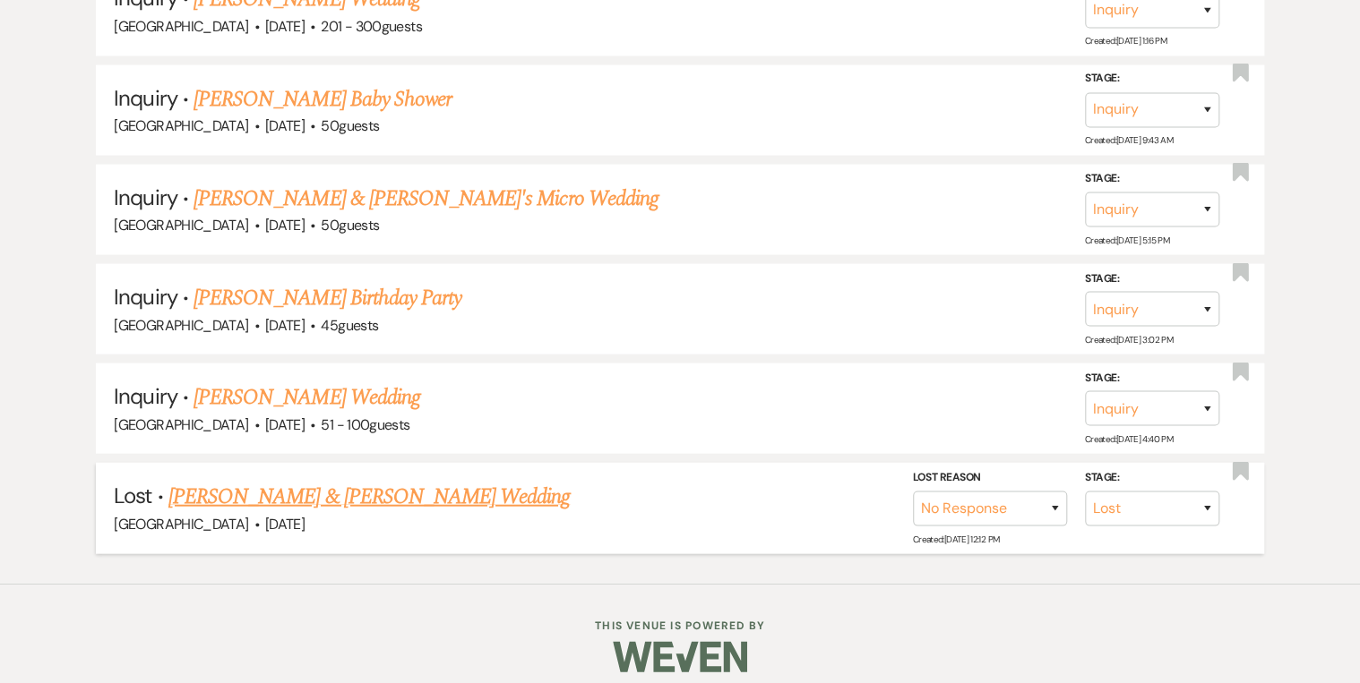
scroll to position [1749, 0]
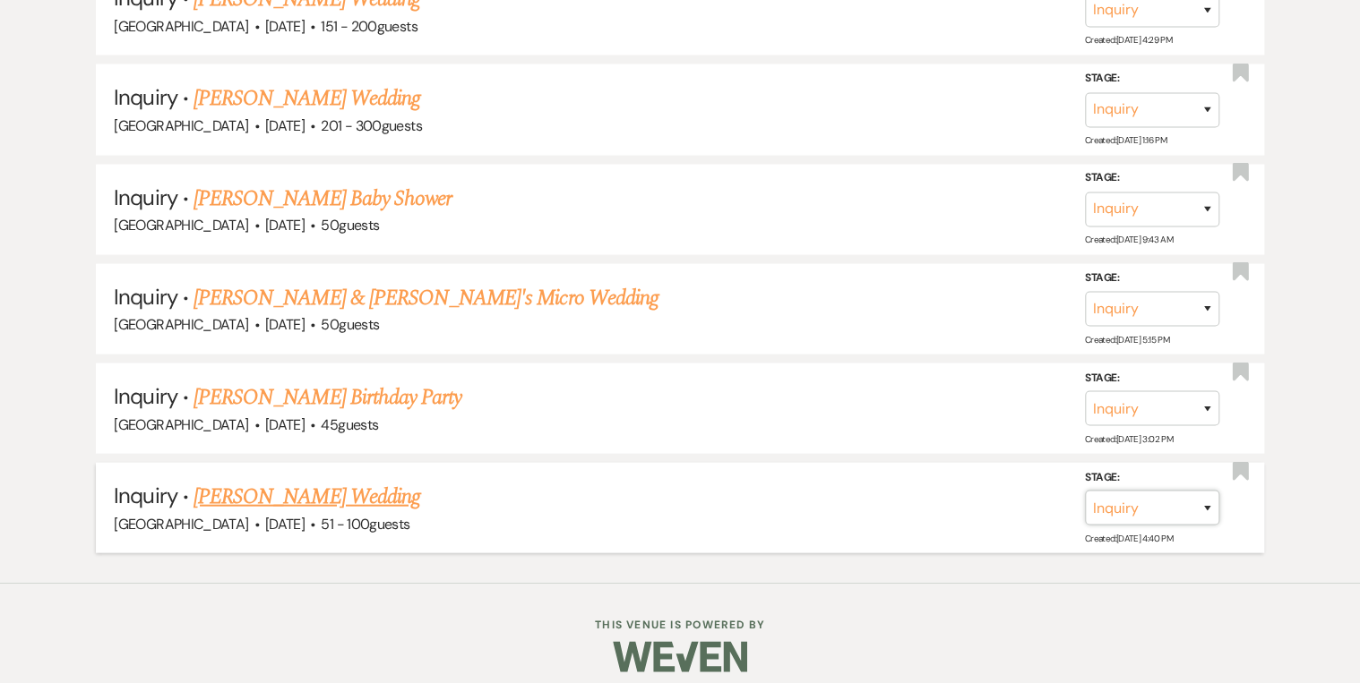
click at [1215, 491] on select "Inquiry Follow Up Tour Requested Tour Confirmed Toured Proposal Sent Booked Lost" at bounding box center [1152, 508] width 134 height 35
select select "8"
click at [1085, 491] on select "Inquiry Follow Up Tour Requested Tour Confirmed Toured Proposal Sent Booked Lost" at bounding box center [1152, 508] width 134 height 35
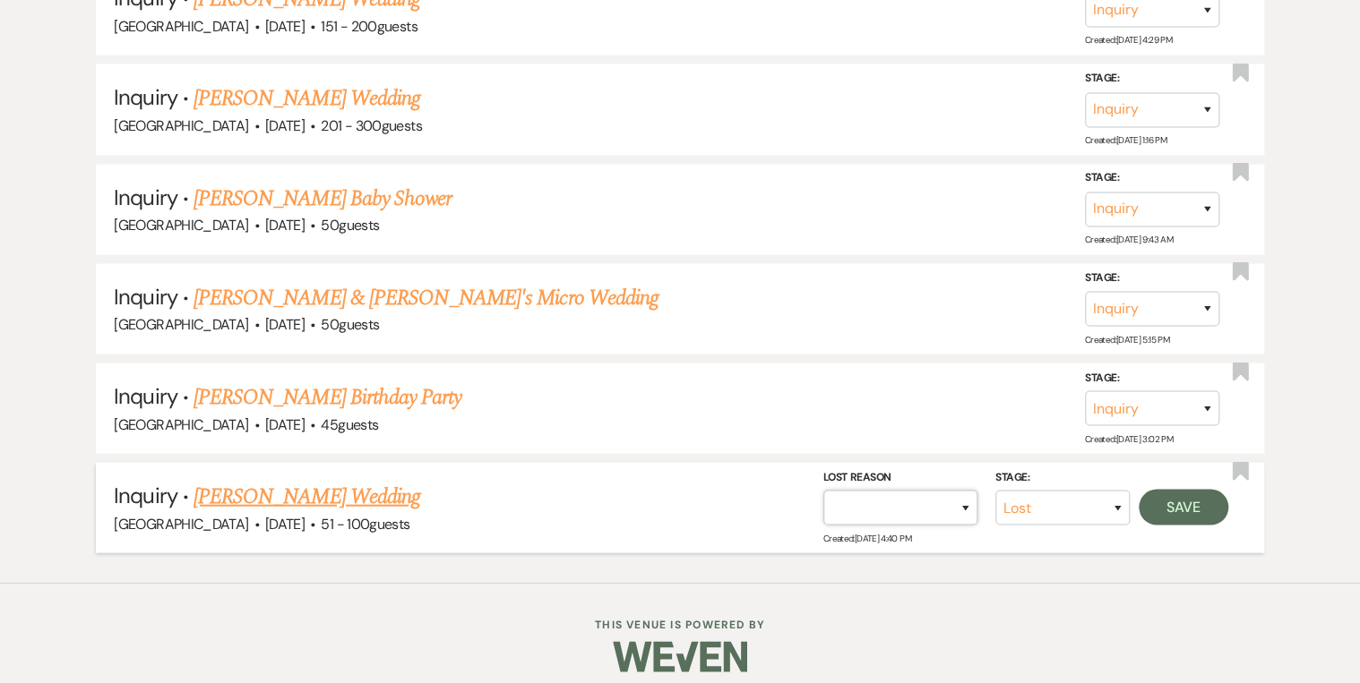
click at [960, 494] on select "Booked Elsewhere Budget Date Unavailable No Response Not a Good Match Capacity …" at bounding box center [900, 508] width 154 height 35
select select "5"
click at [823, 491] on select "Booked Elsewhere Budget Date Unavailable No Response Not a Good Match Capacity …" at bounding box center [900, 508] width 154 height 35
click at [1180, 490] on button "Save" at bounding box center [1184, 508] width 90 height 36
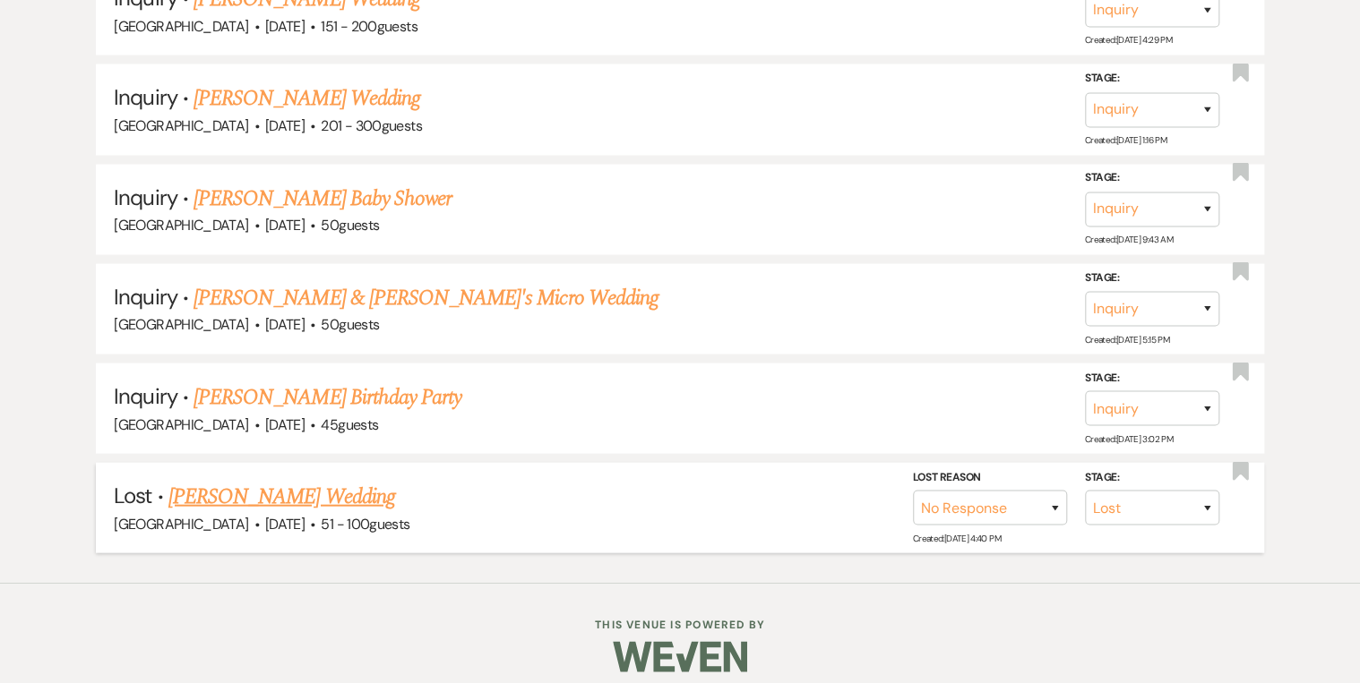
scroll to position [1651, 0]
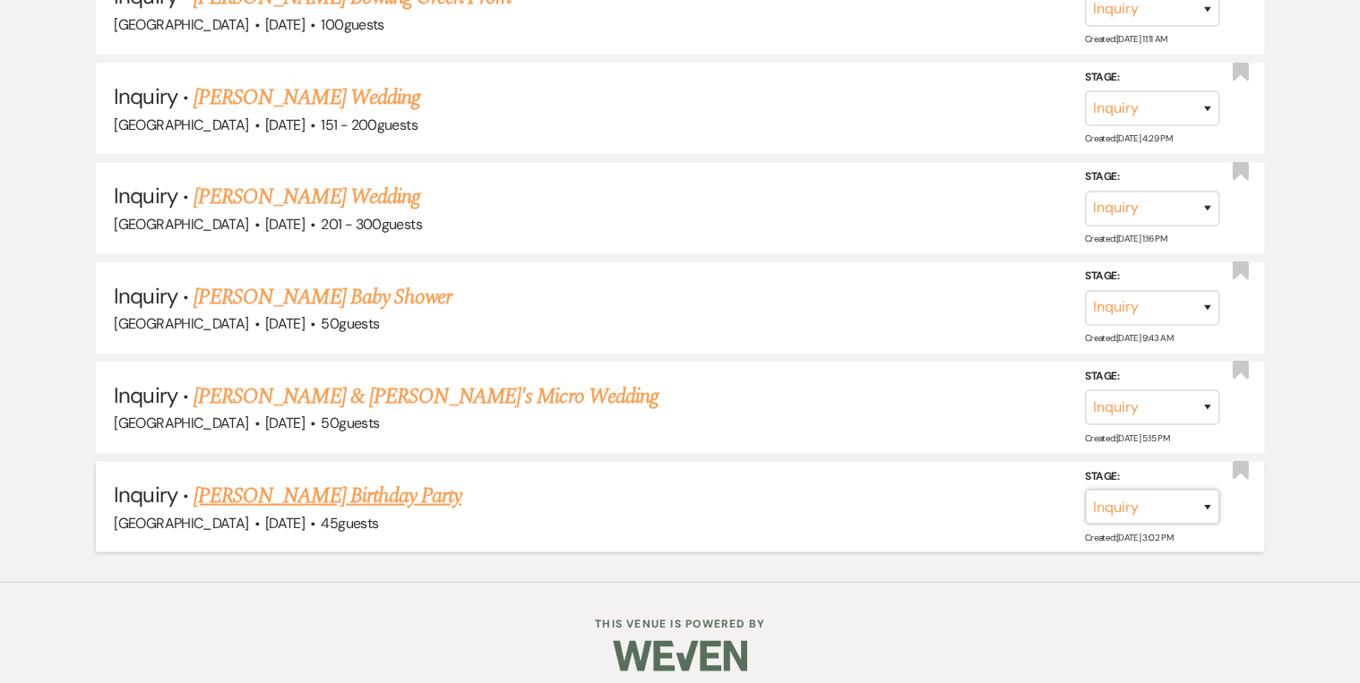
click at [1211, 496] on select "Inquiry Follow Up Tour Requested Tour Confirmed Toured Proposal Sent Booked Lost" at bounding box center [1152, 506] width 134 height 35
select select "8"
click at [1085, 489] on select "Inquiry Follow Up Tour Requested Tour Confirmed Toured Proposal Sent Booked Lost" at bounding box center [1152, 506] width 134 height 35
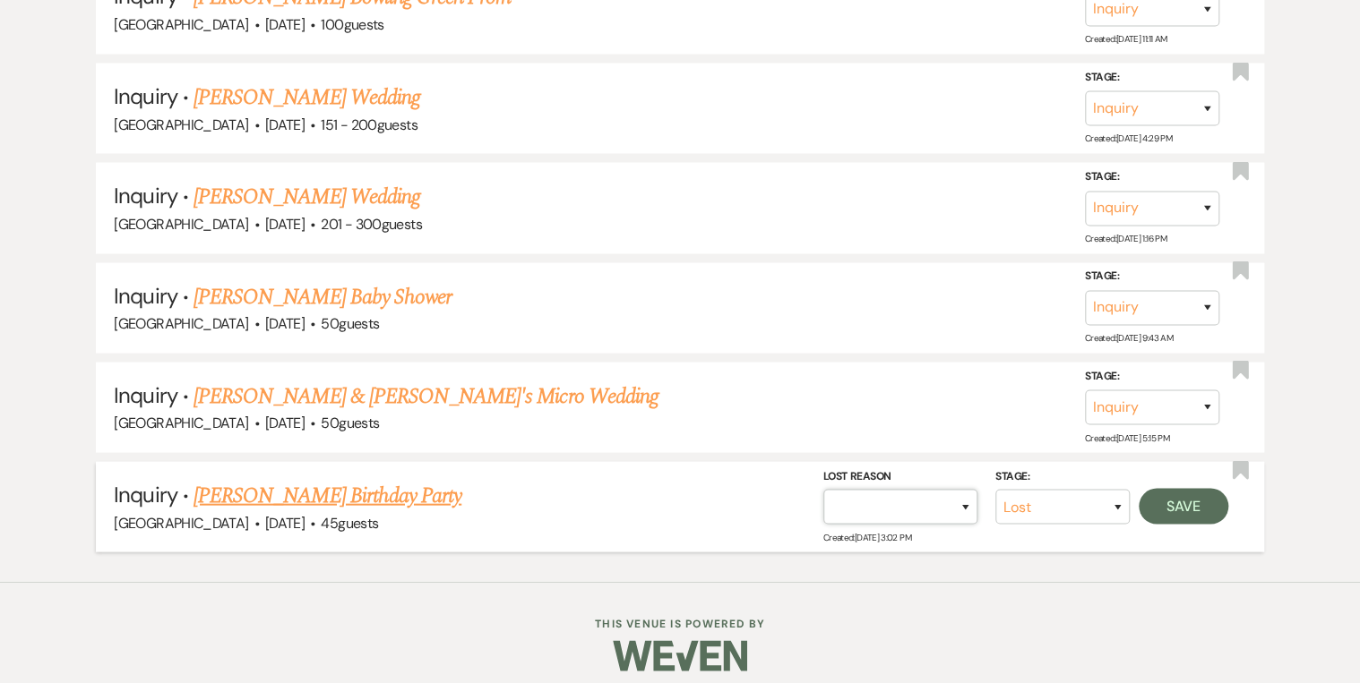
click at [967, 494] on select "Booked Elsewhere Budget Date Unavailable No Response Not a Good Match Capacity …" at bounding box center [900, 506] width 154 height 35
select select "5"
click at [823, 489] on select "Booked Elsewhere Budget Date Unavailable No Response Not a Good Match Capacity …" at bounding box center [900, 506] width 154 height 35
click at [1154, 496] on button "Save" at bounding box center [1184, 506] width 90 height 36
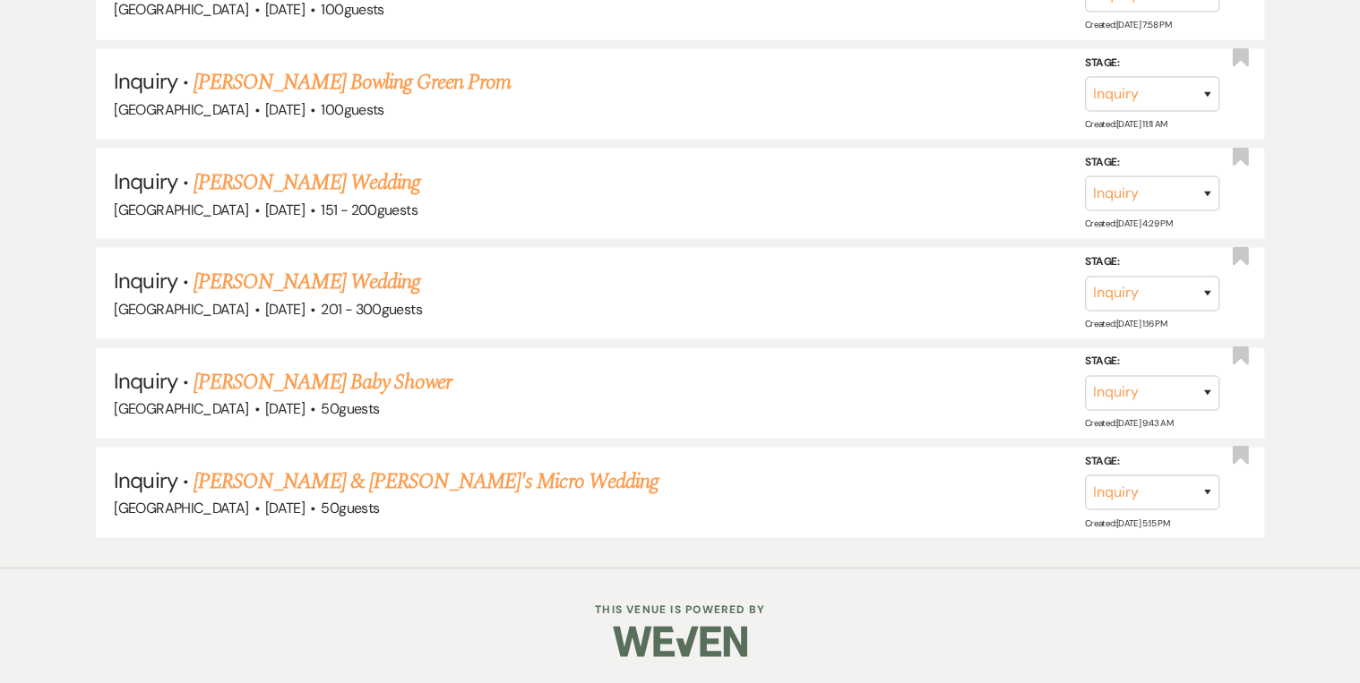
scroll to position [1552, 0]
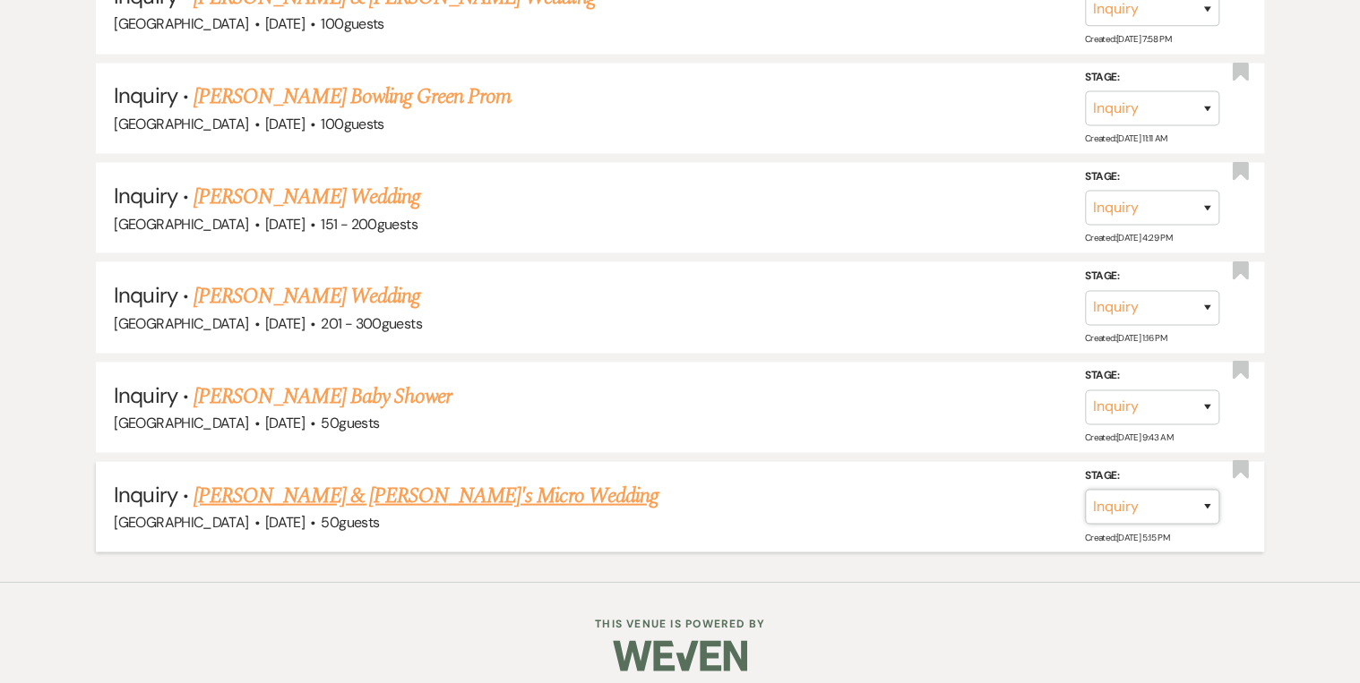
click at [1207, 492] on select "Inquiry Follow Up Tour Requested Tour Confirmed Toured Proposal Sent Booked Lost" at bounding box center [1152, 506] width 134 height 35
select select "8"
click at [1085, 489] on select "Inquiry Follow Up Tour Requested Tour Confirmed Toured Proposal Sent Booked Lost" at bounding box center [1152, 506] width 134 height 35
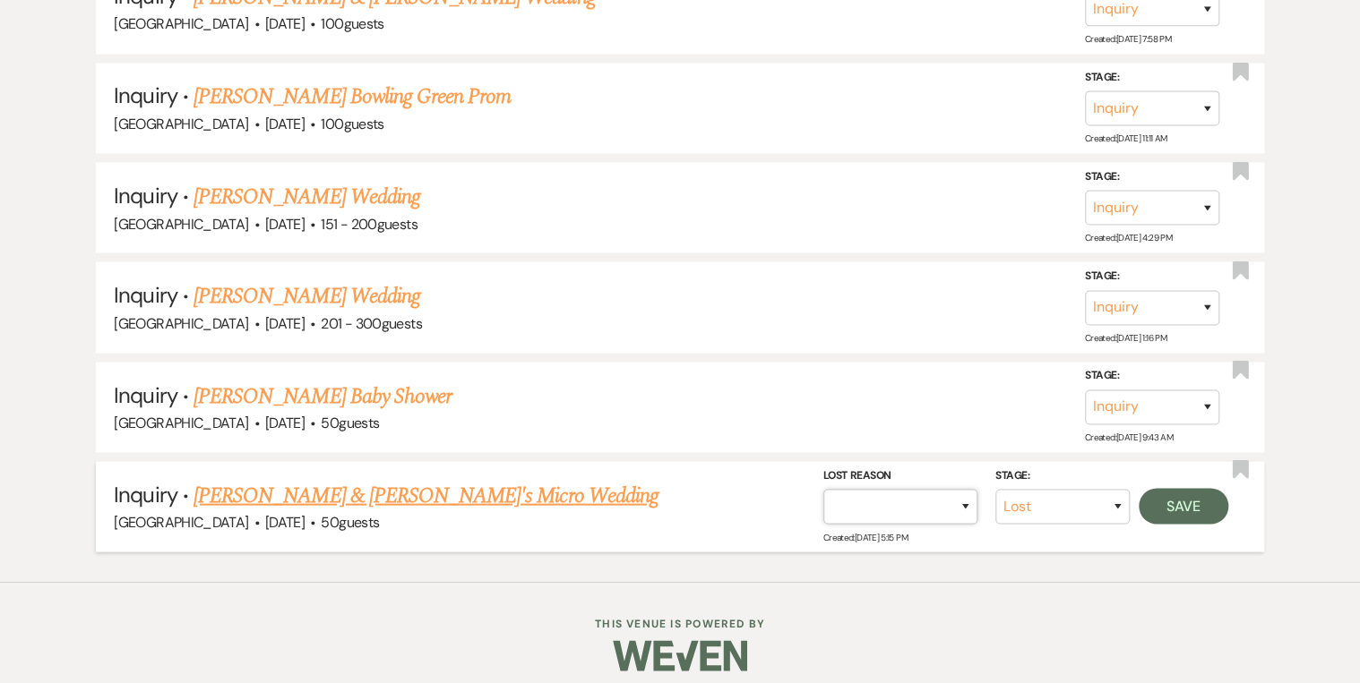
click at [956, 491] on select "Booked Elsewhere Budget Date Unavailable No Response Not a Good Match Capacity …" at bounding box center [900, 506] width 154 height 35
select select "5"
click at [823, 489] on select "Booked Elsewhere Budget Date Unavailable No Response Not a Good Match Capacity …" at bounding box center [900, 506] width 154 height 35
click at [1209, 497] on button "Save" at bounding box center [1184, 506] width 90 height 36
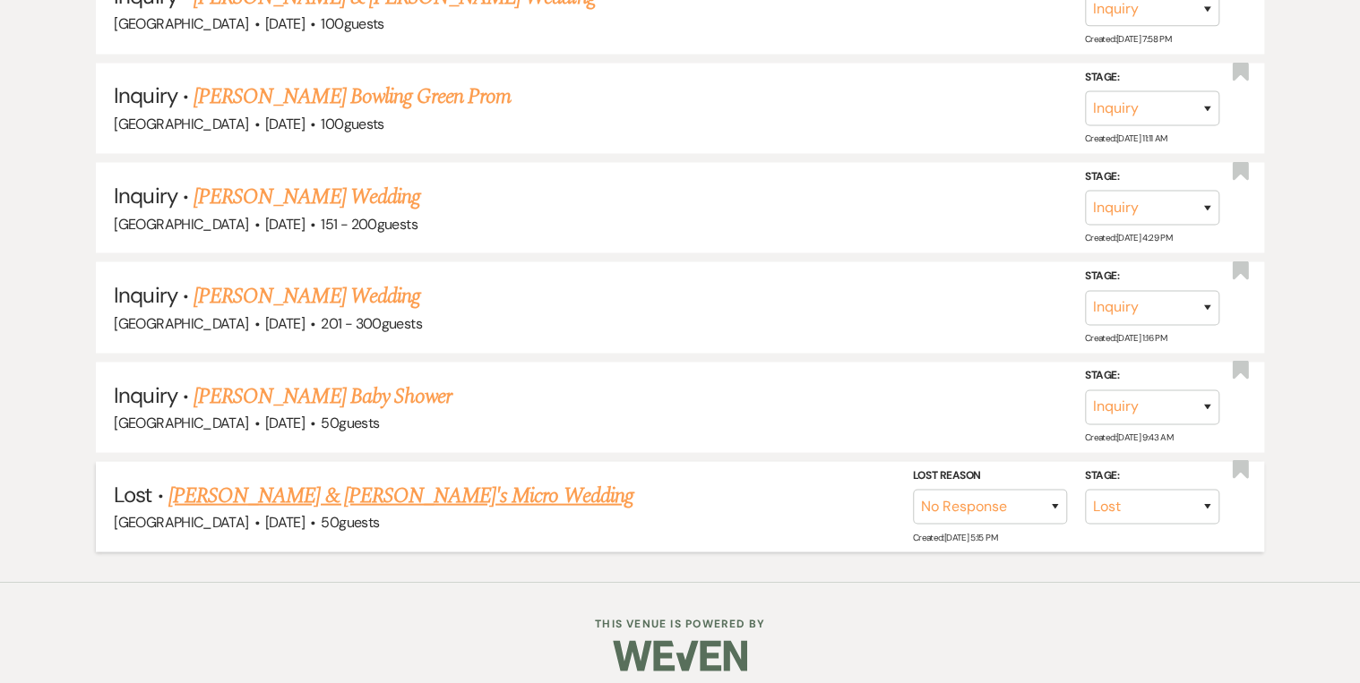
scroll to position [1454, 0]
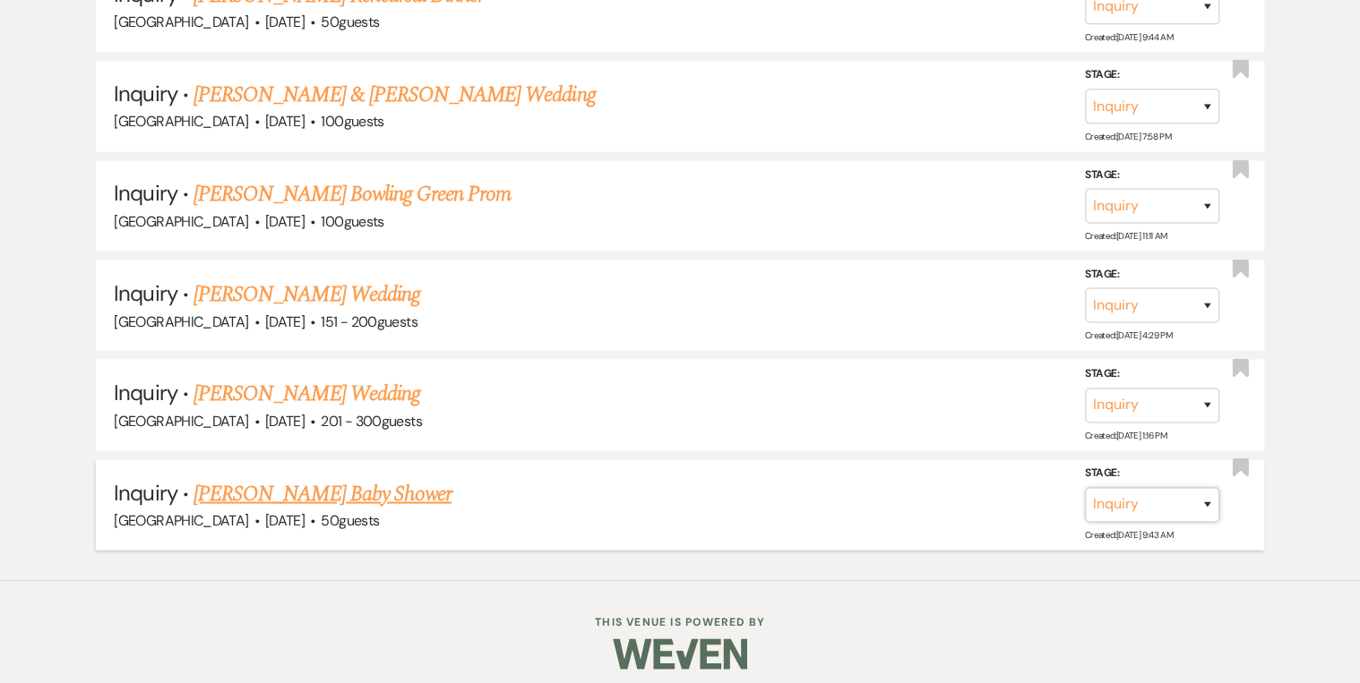
click at [1210, 495] on select "Inquiry Follow Up Tour Requested Tour Confirmed Toured Proposal Sent Booked Lost" at bounding box center [1152, 504] width 134 height 35
select select "8"
click at [1085, 487] on select "Inquiry Follow Up Tour Requested Tour Confirmed Toured Proposal Sent Booked Lost" at bounding box center [1152, 504] width 134 height 35
click at [976, 491] on select "Booked Elsewhere Budget Date Unavailable No Response Not a Good Match Capacity …" at bounding box center [900, 504] width 154 height 35
select select "5"
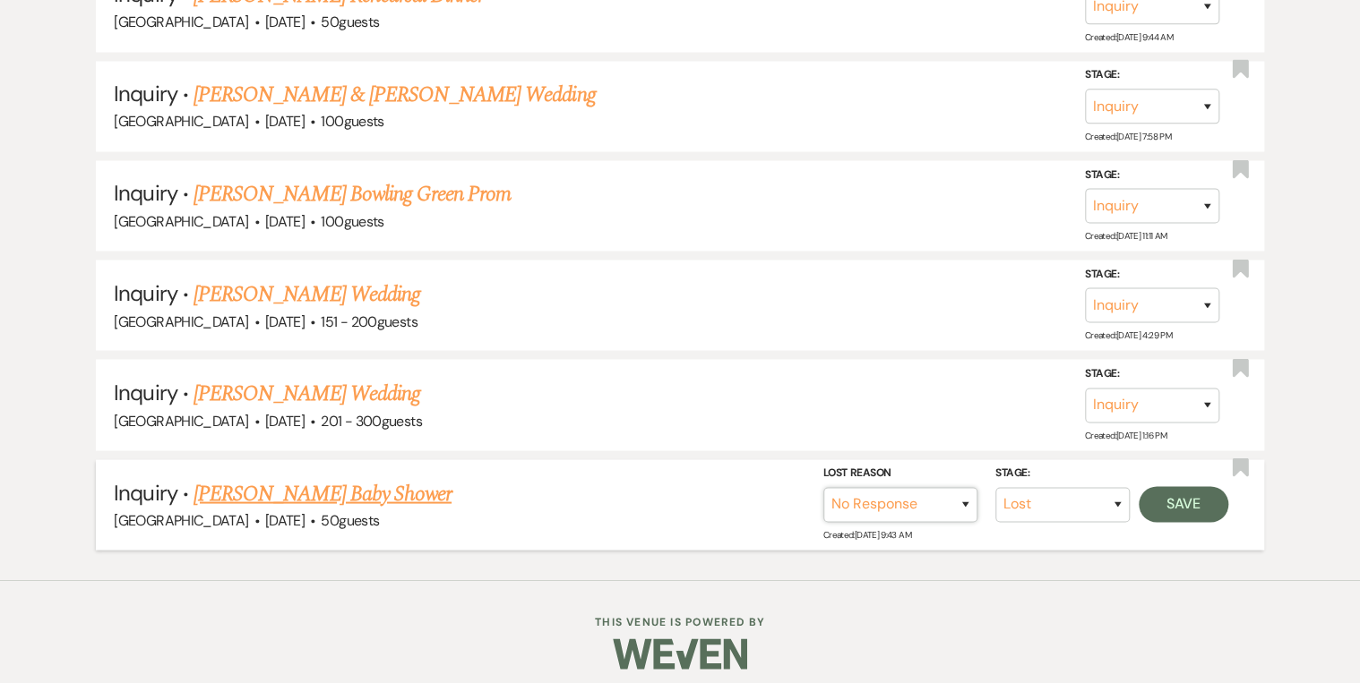
click at [823, 487] on select "Booked Elsewhere Budget Date Unavailable No Response Not a Good Match Capacity …" at bounding box center [900, 504] width 154 height 35
click at [1172, 487] on button "Save" at bounding box center [1184, 504] width 90 height 36
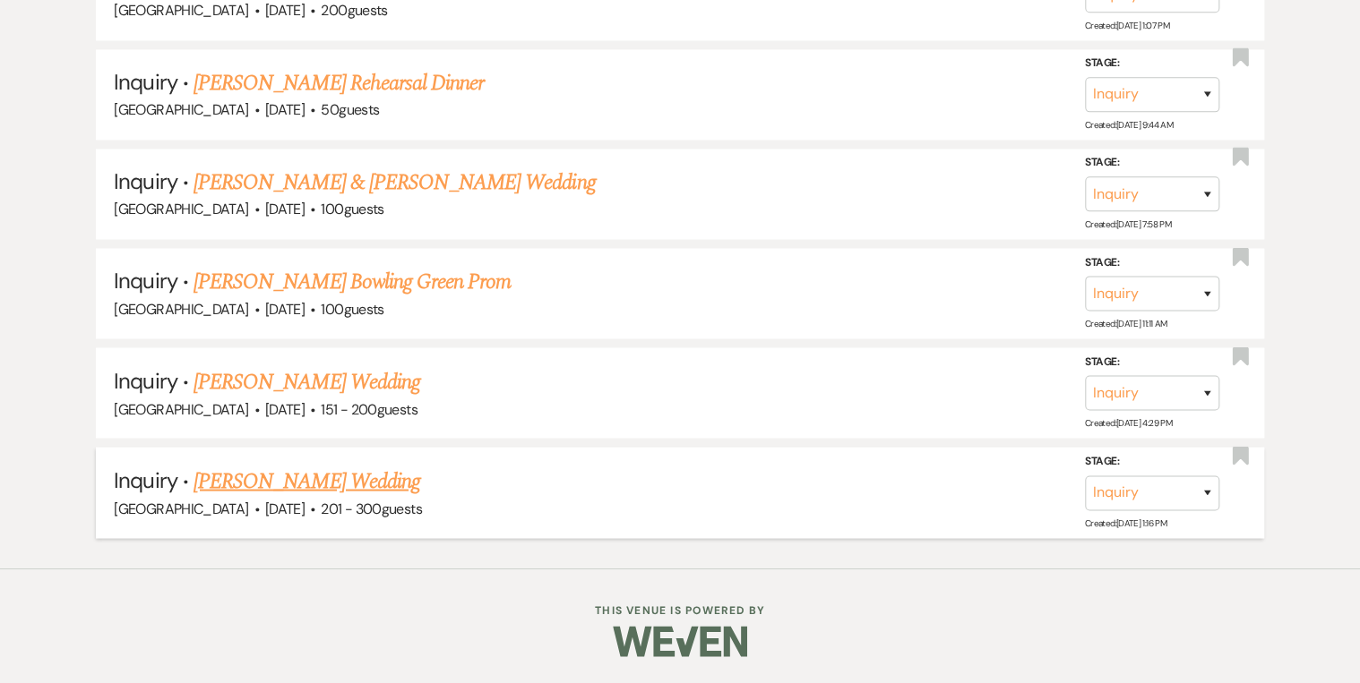
scroll to position [1354, 0]
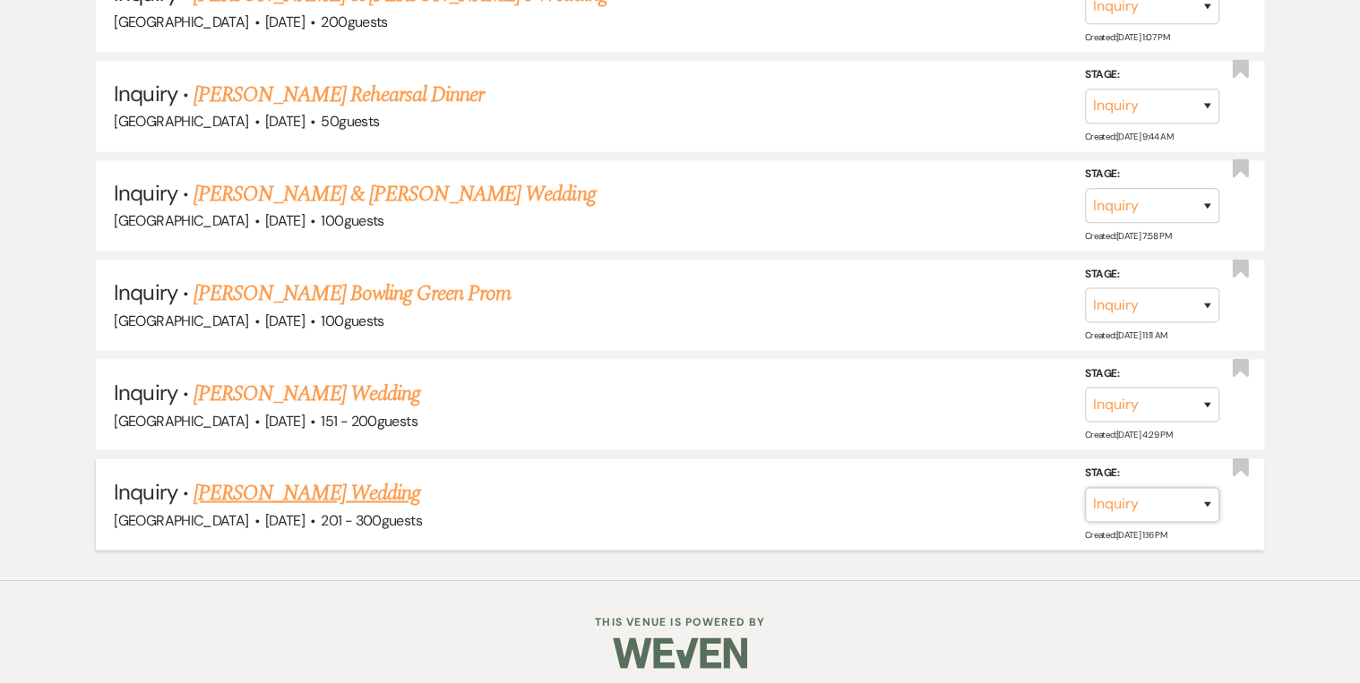
click at [1197, 500] on select "Inquiry Follow Up Tour Requested Tour Confirmed Toured Proposal Sent Booked Lost" at bounding box center [1152, 503] width 134 height 35
select select "8"
click at [1085, 486] on select "Inquiry Follow Up Tour Requested Tour Confirmed Toured Proposal Sent Booked Lost" at bounding box center [1152, 503] width 134 height 35
click at [967, 497] on select "Booked Elsewhere Budget Date Unavailable No Response Not a Good Match Capacity …" at bounding box center [900, 503] width 154 height 35
select select "5"
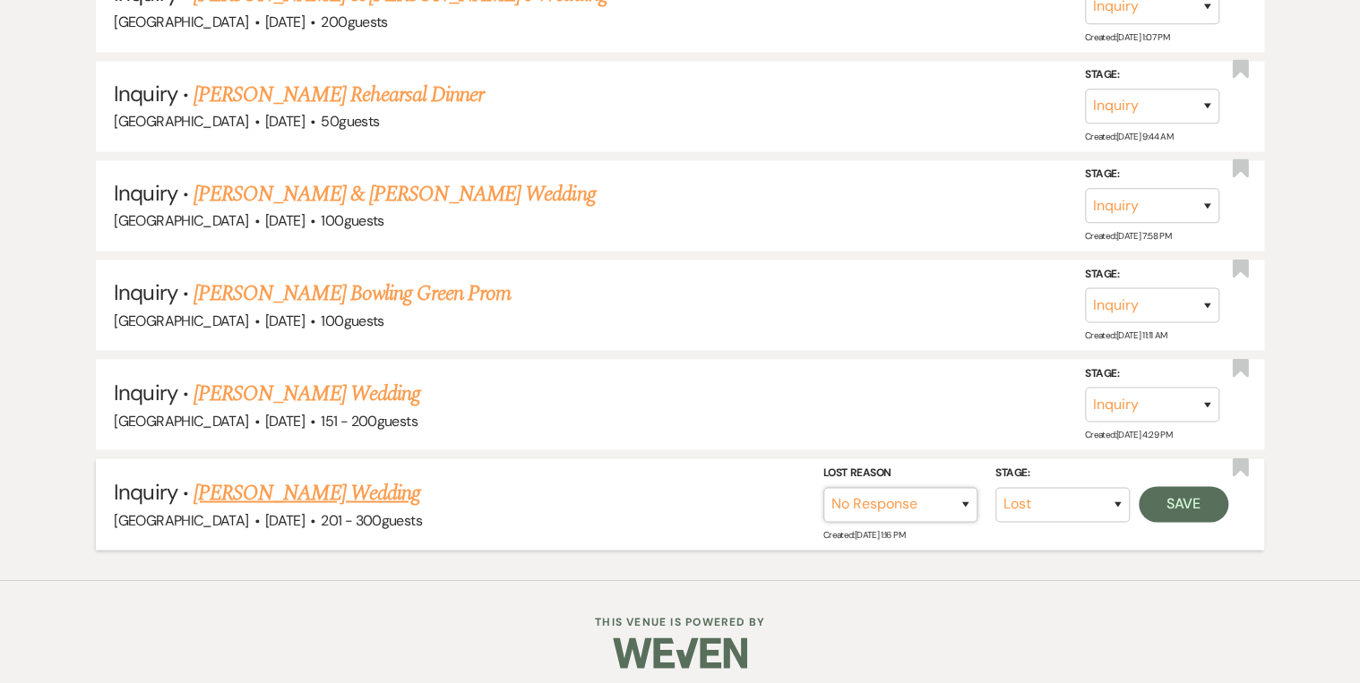
click at [823, 486] on select "Booked Elsewhere Budget Date Unavailable No Response Not a Good Match Capacity …" at bounding box center [900, 503] width 154 height 35
click at [1175, 503] on button "Save" at bounding box center [1184, 504] width 90 height 36
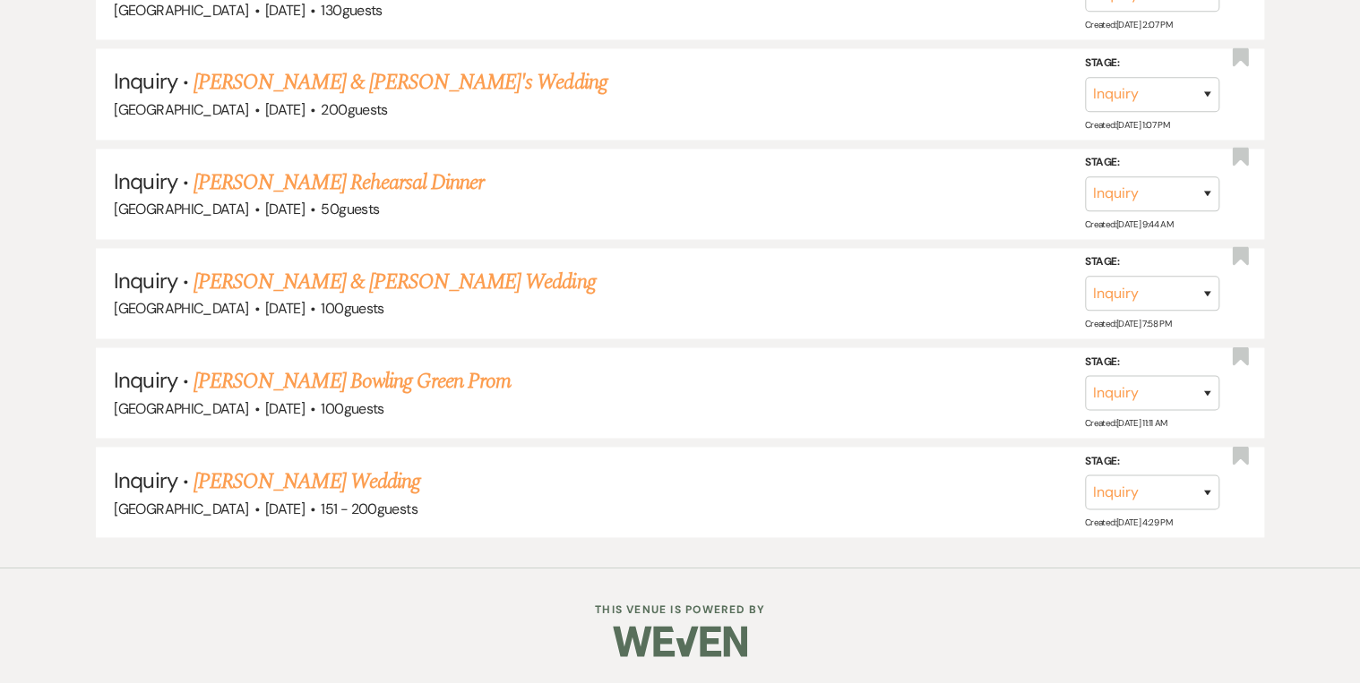
scroll to position [1257, 0]
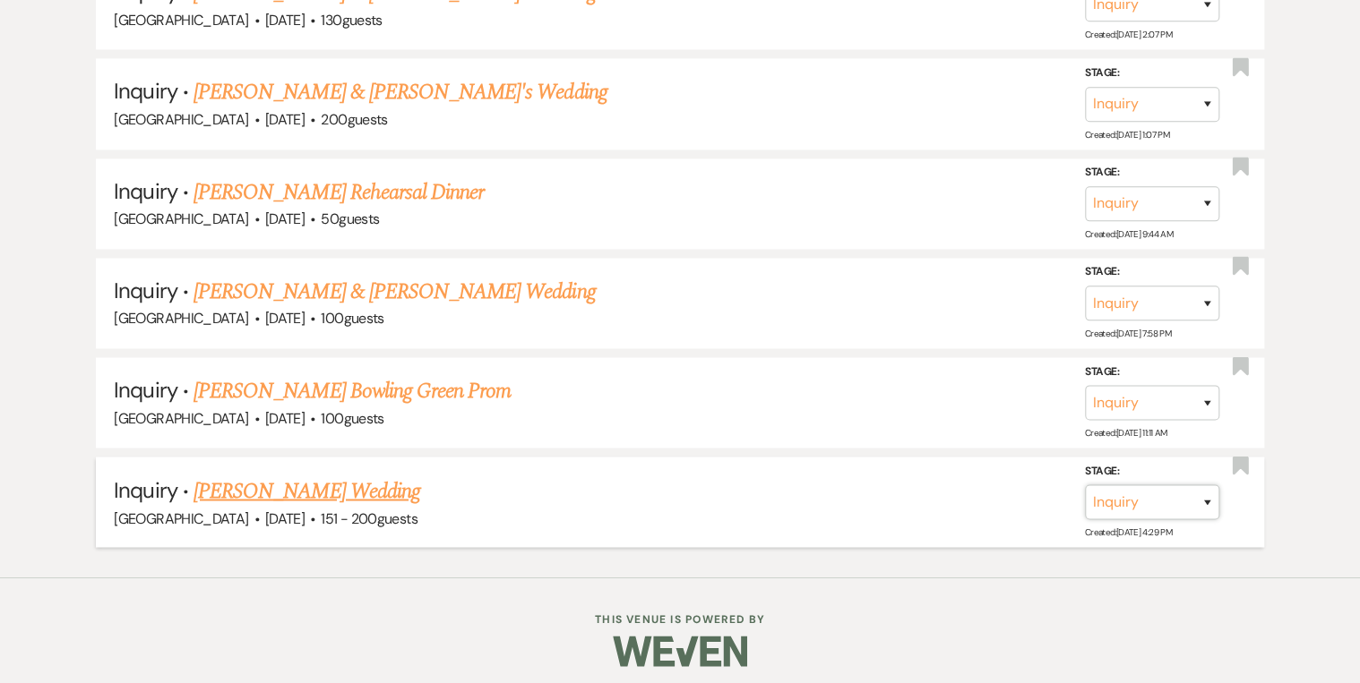
click at [1210, 492] on select "Inquiry Follow Up Tour Requested Tour Confirmed Toured Proposal Sent Booked Lost" at bounding box center [1152, 502] width 134 height 35
select select "8"
click at [1085, 485] on select "Inquiry Follow Up Tour Requested Tour Confirmed Toured Proposal Sent Booked Lost" at bounding box center [1152, 502] width 134 height 35
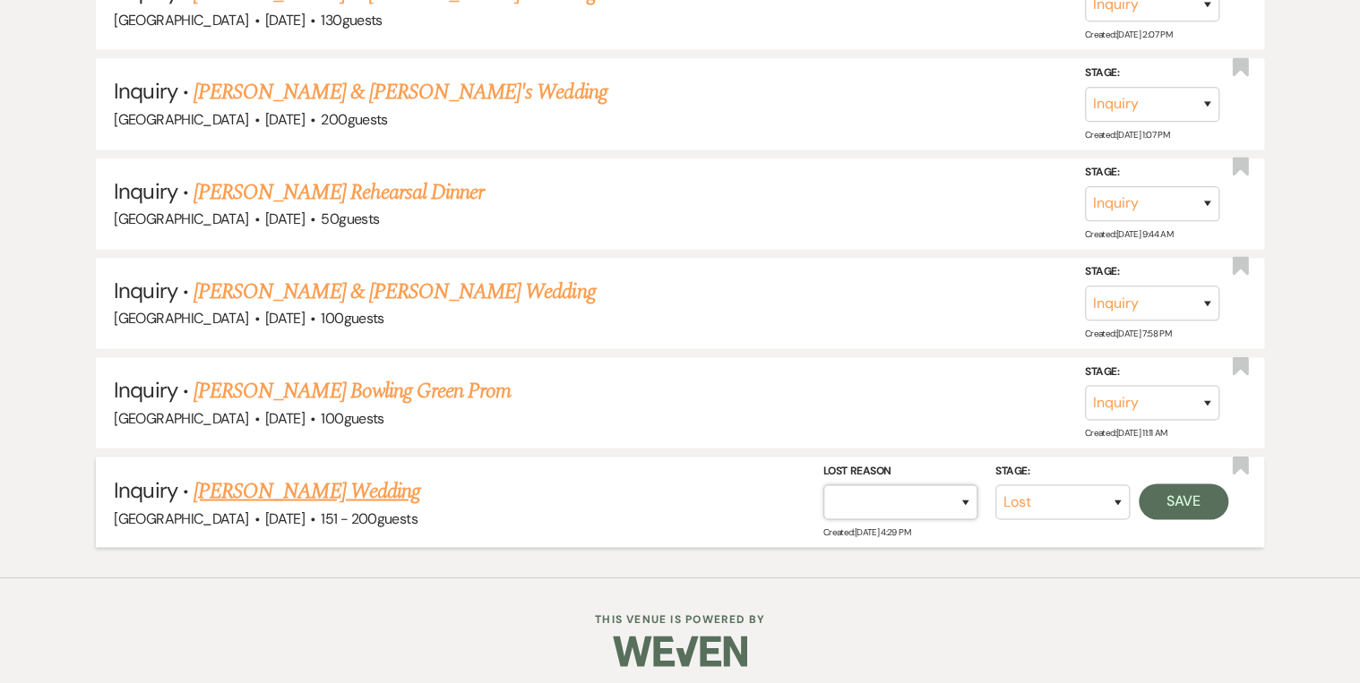
click at [976, 493] on select "Booked Elsewhere Budget Date Unavailable No Response Not a Good Match Capacity …" at bounding box center [900, 502] width 154 height 35
select select "5"
click at [823, 485] on select "Booked Elsewhere Budget Date Unavailable No Response Not a Good Match Capacity …" at bounding box center [900, 502] width 154 height 35
click at [1168, 502] on button "Save" at bounding box center [1184, 502] width 90 height 36
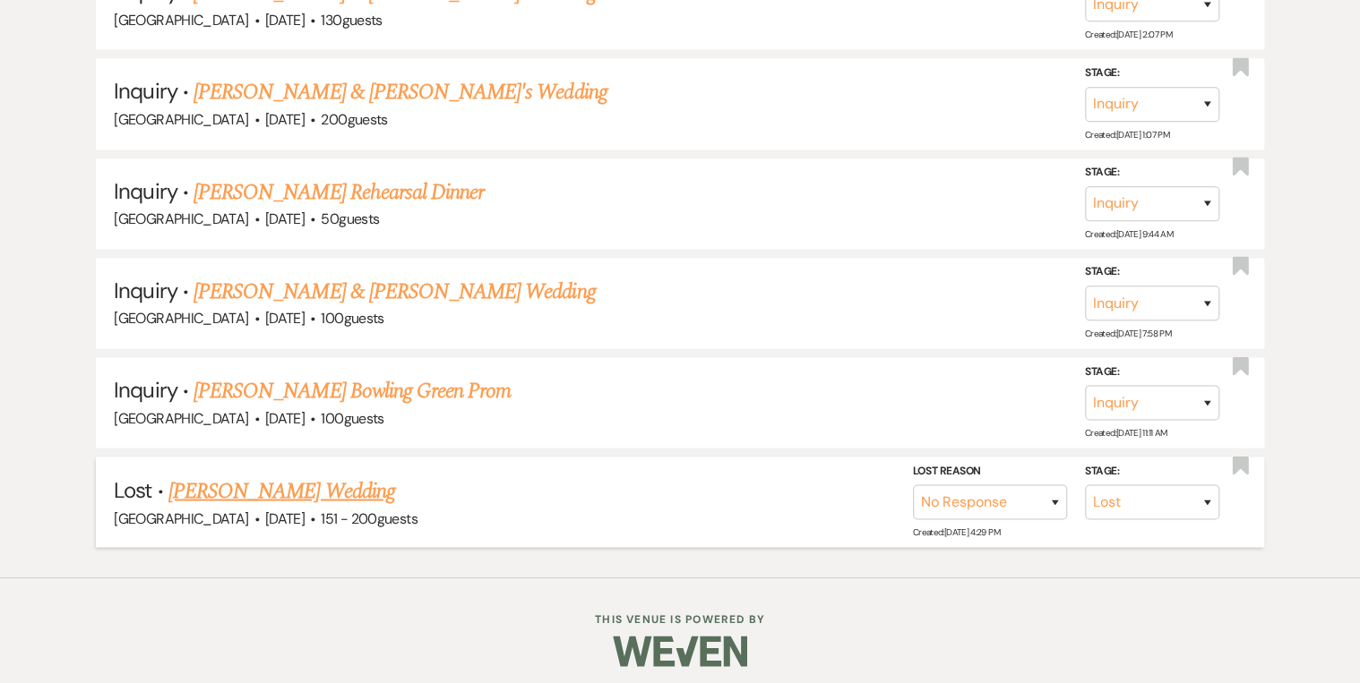
scroll to position [1157, 0]
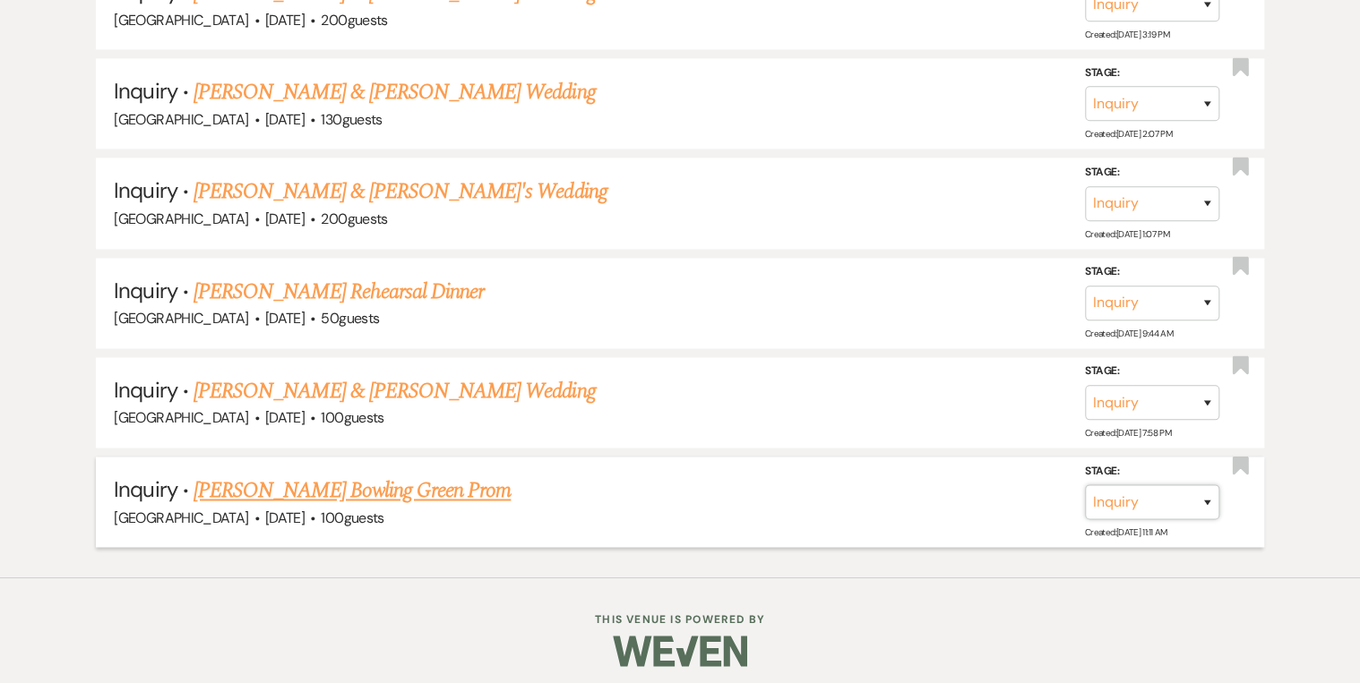
click at [1212, 490] on select "Inquiry Follow Up Tour Requested Tour Confirmed Toured Proposal Sent Booked Lost" at bounding box center [1152, 502] width 134 height 35
select select "8"
click at [1085, 485] on select "Inquiry Follow Up Tour Requested Tour Confirmed Toured Proposal Sent Booked Lost" at bounding box center [1152, 502] width 134 height 35
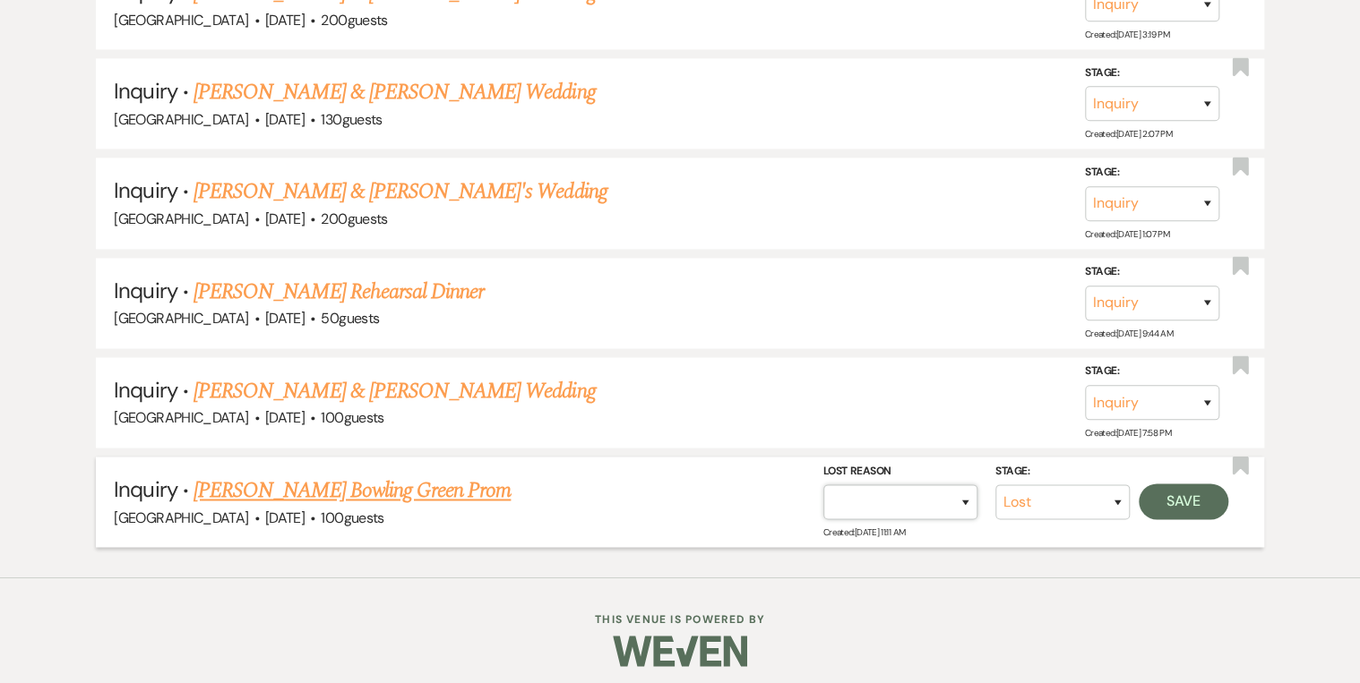
click at [962, 501] on select "Booked Elsewhere Budget Date Unavailable No Response Not a Good Match Capacity …" at bounding box center [900, 502] width 154 height 35
select select "5"
click at [823, 485] on select "Booked Elsewhere Budget Date Unavailable No Response Not a Good Match Capacity …" at bounding box center [900, 502] width 154 height 35
click at [1165, 484] on button "Save" at bounding box center [1184, 502] width 90 height 36
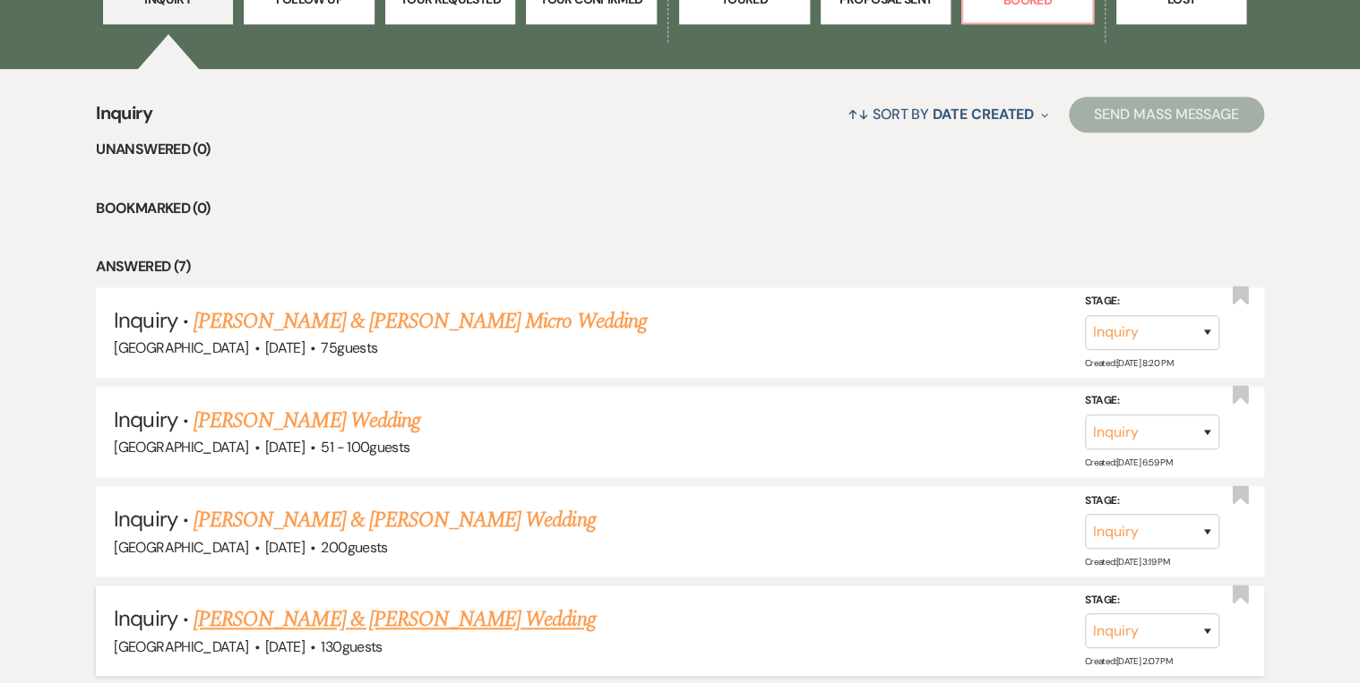
scroll to position [271, 0]
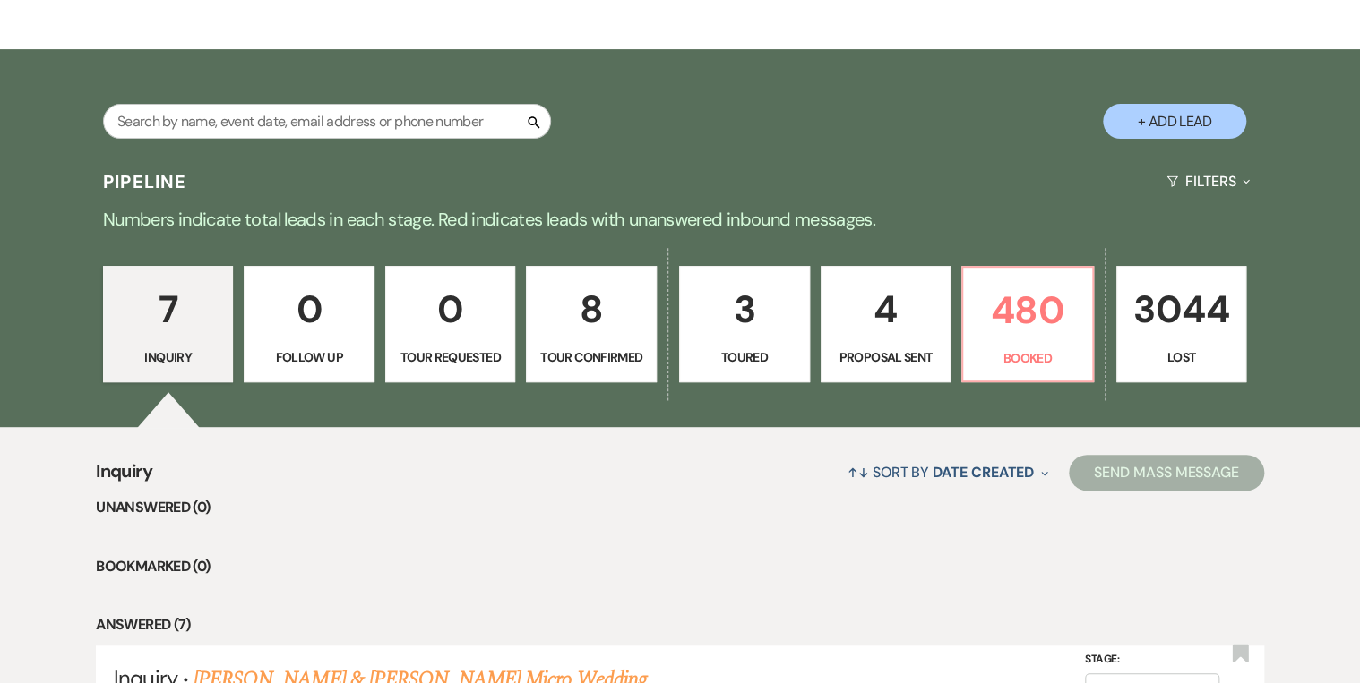
click at [741, 348] on p "Toured" at bounding box center [744, 358] width 107 height 20
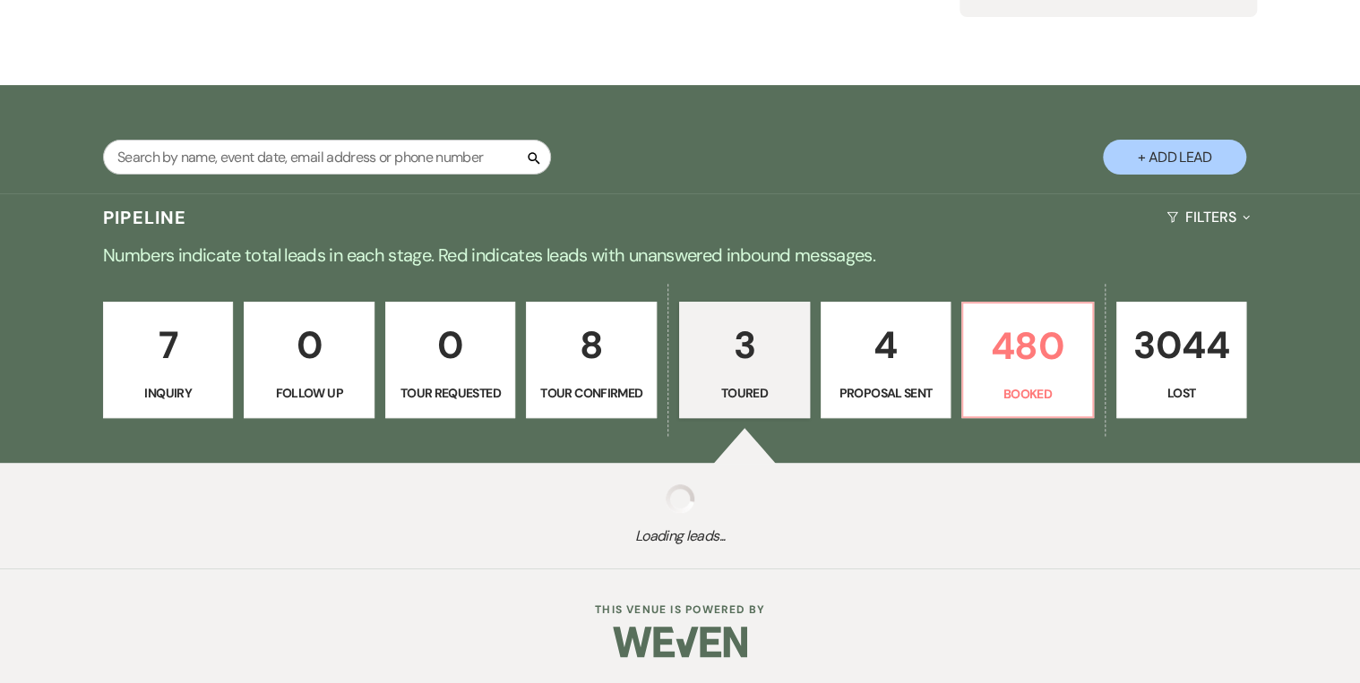
select select "5"
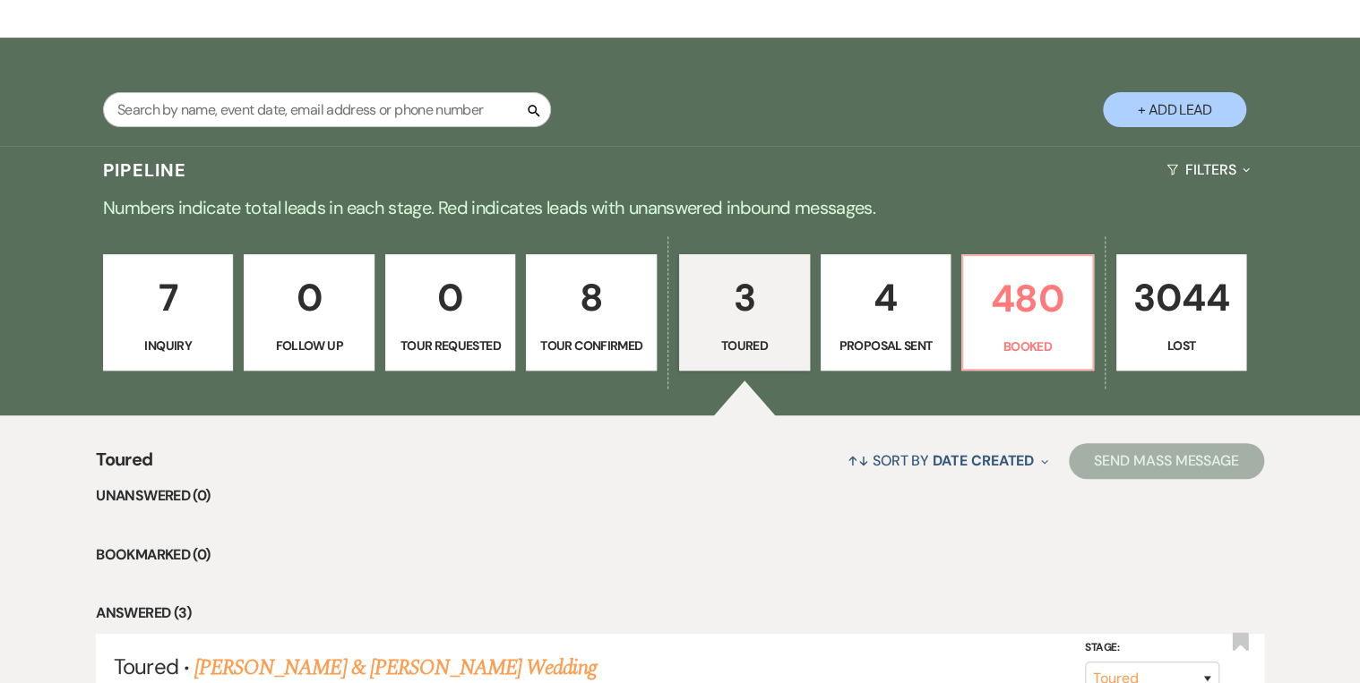
scroll to position [164, 0]
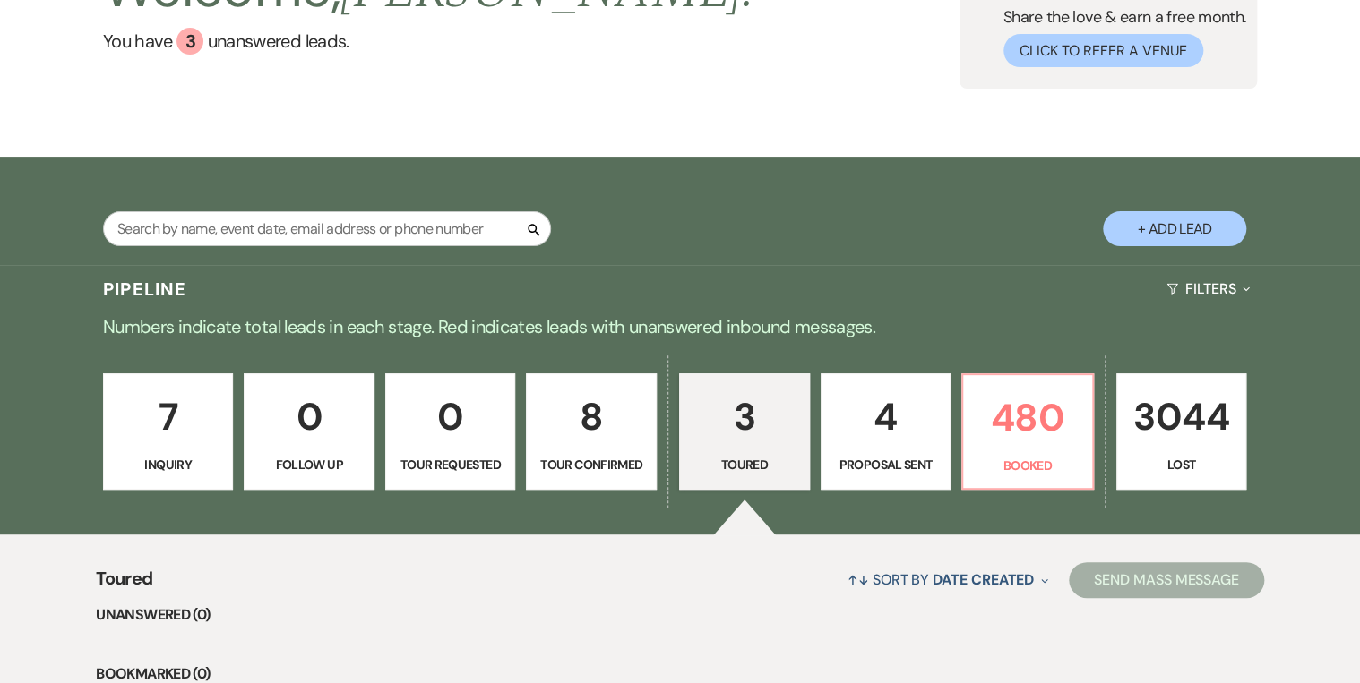
click at [891, 469] on p "Proposal Sent" at bounding box center [885, 465] width 107 height 20
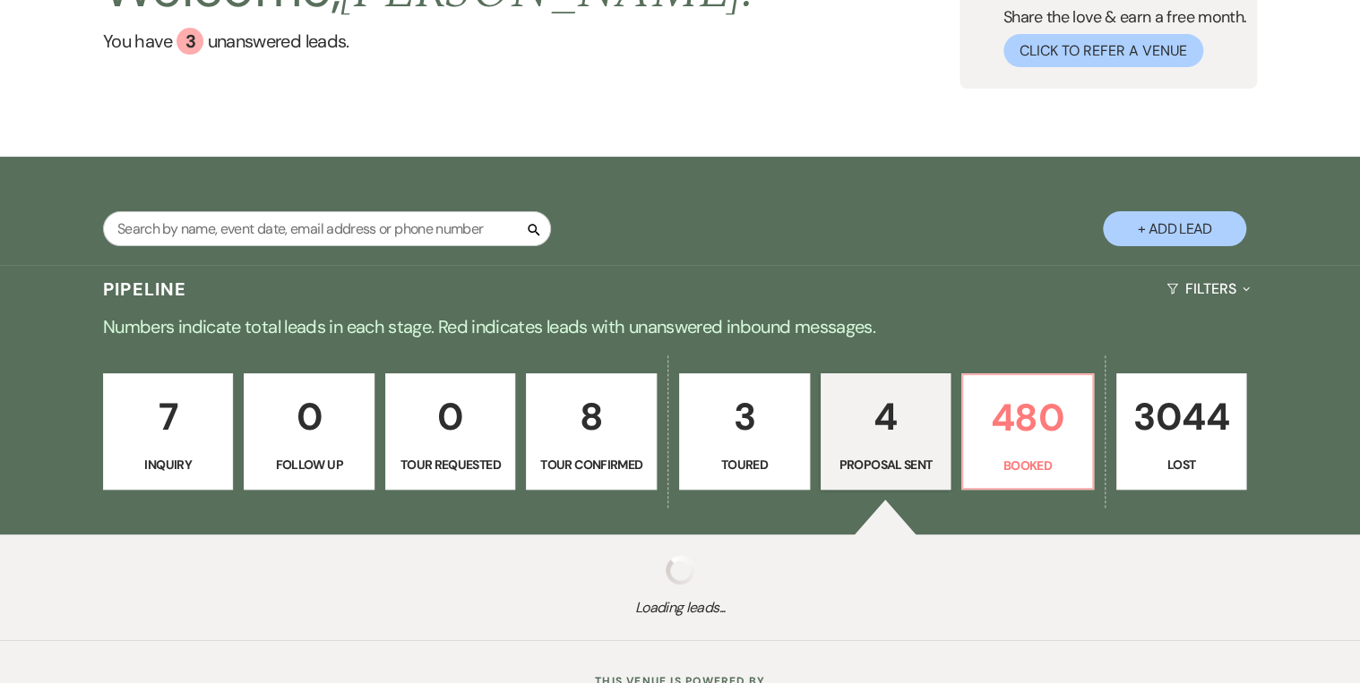
select select "6"
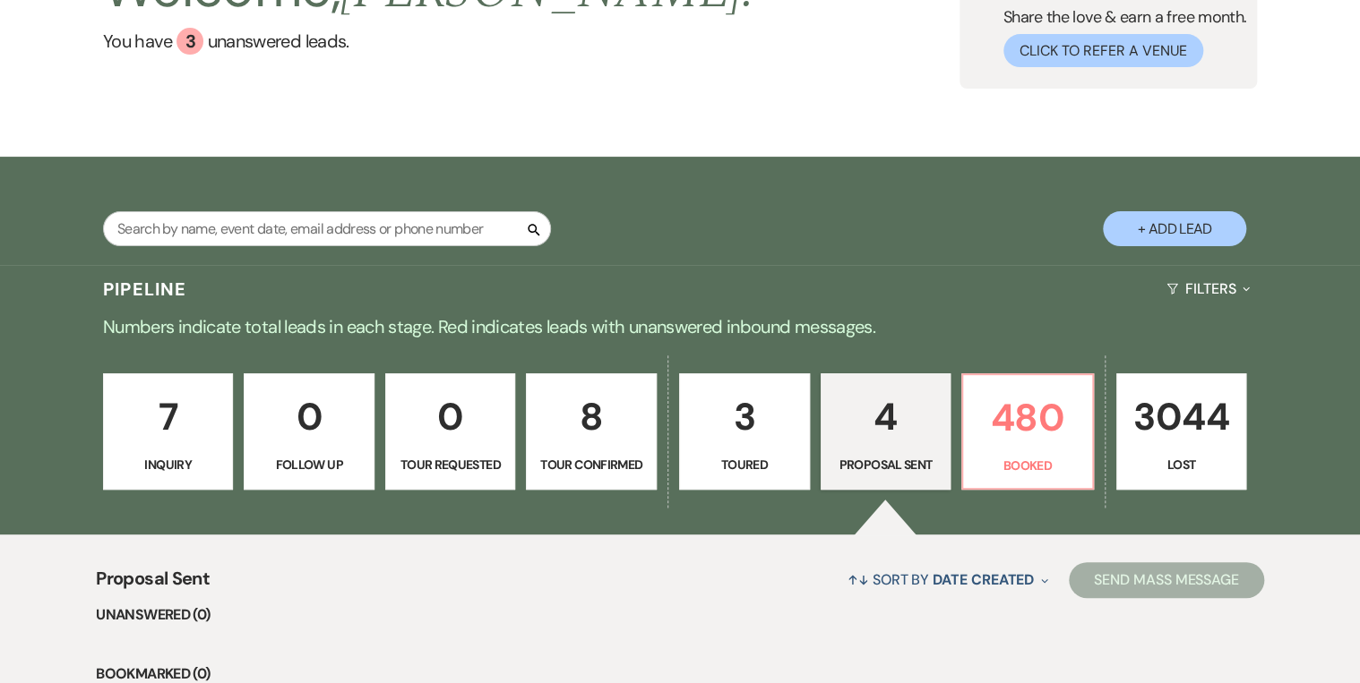
click at [740, 435] on p "3" at bounding box center [744, 417] width 107 height 60
select select "5"
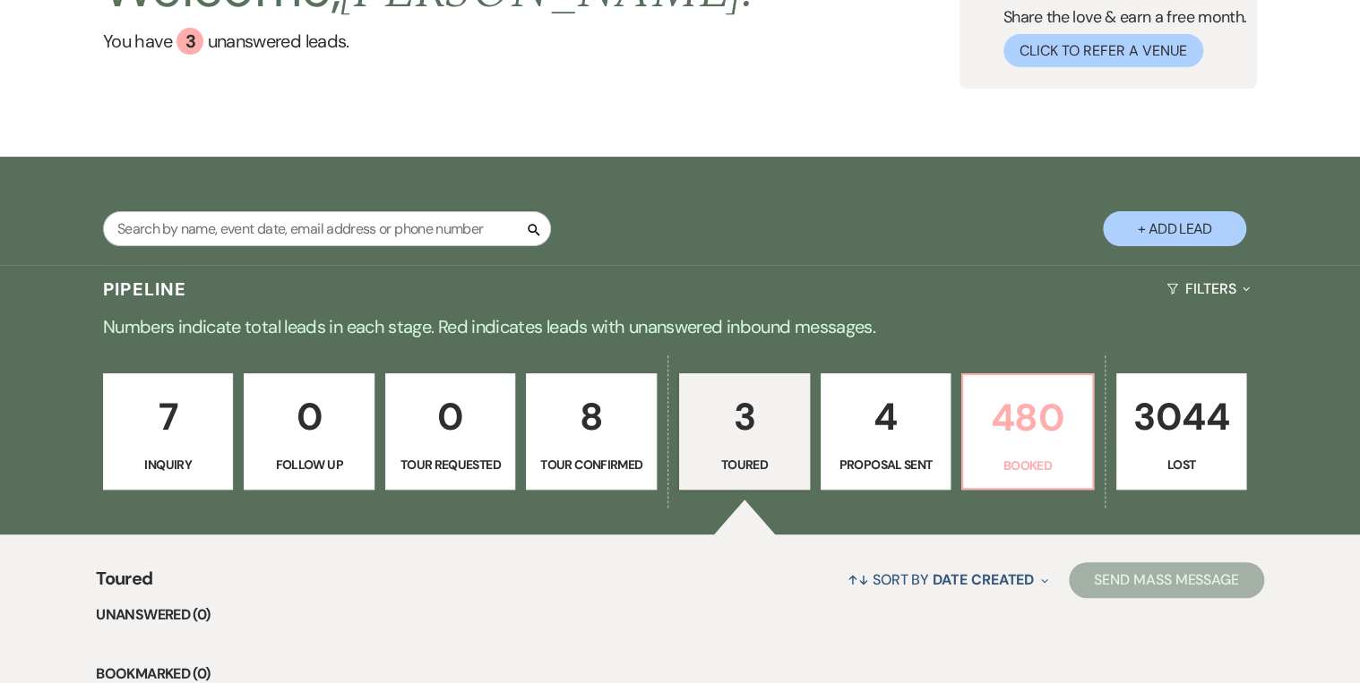
click at [1023, 456] on p "Booked" at bounding box center [1027, 466] width 107 height 20
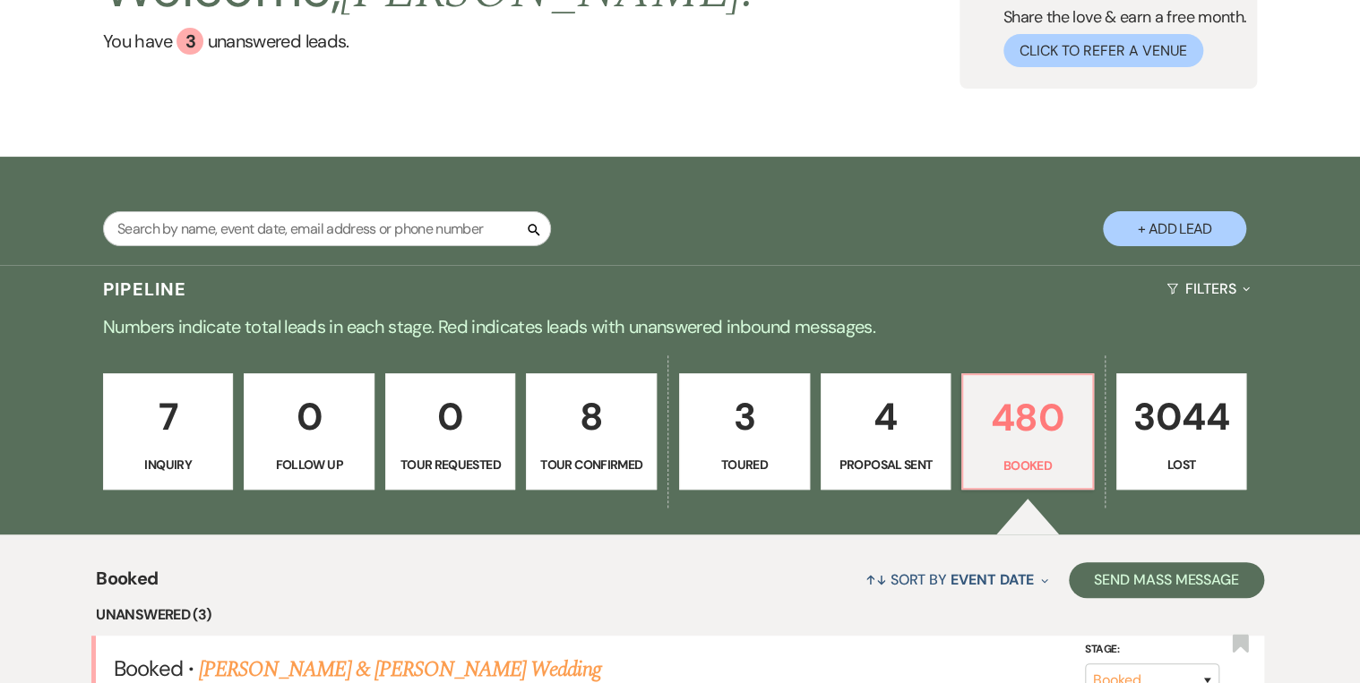
click at [175, 254] on div "Search" at bounding box center [327, 235] width 448 height 49
click at [145, 244] on input "text" at bounding box center [327, 228] width 448 height 35
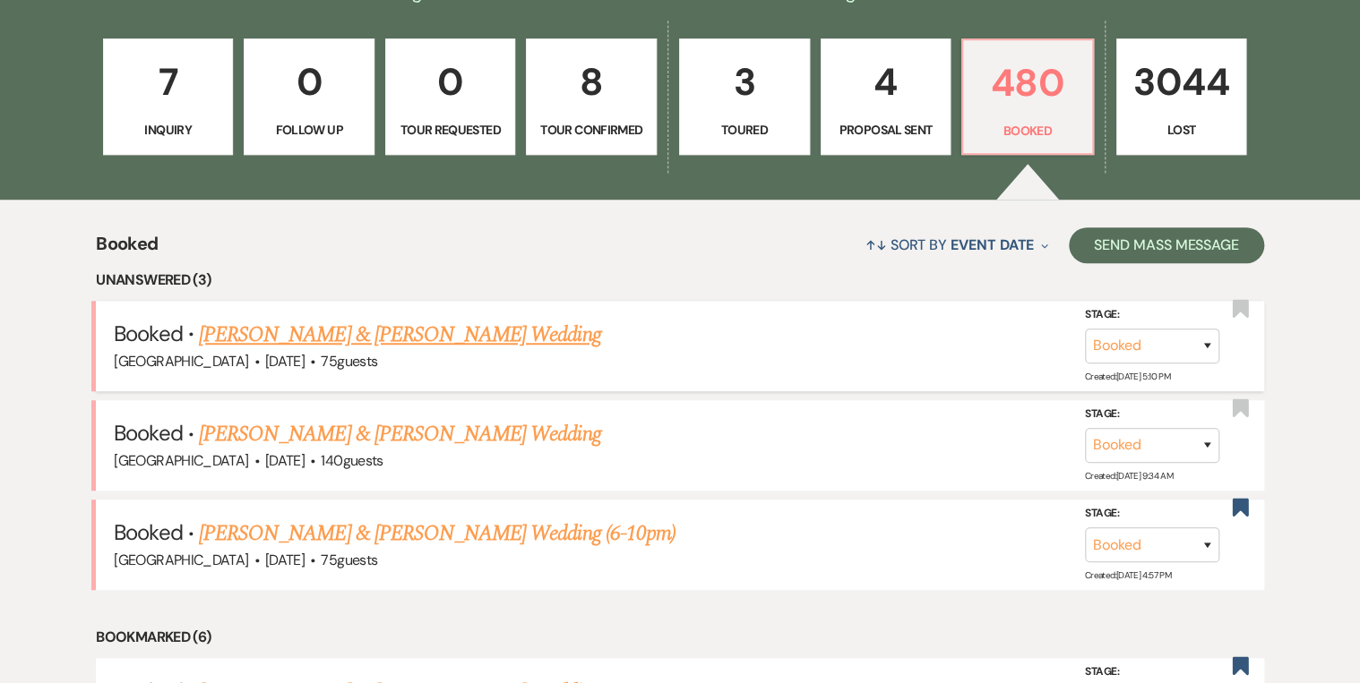
scroll to position [522, 0]
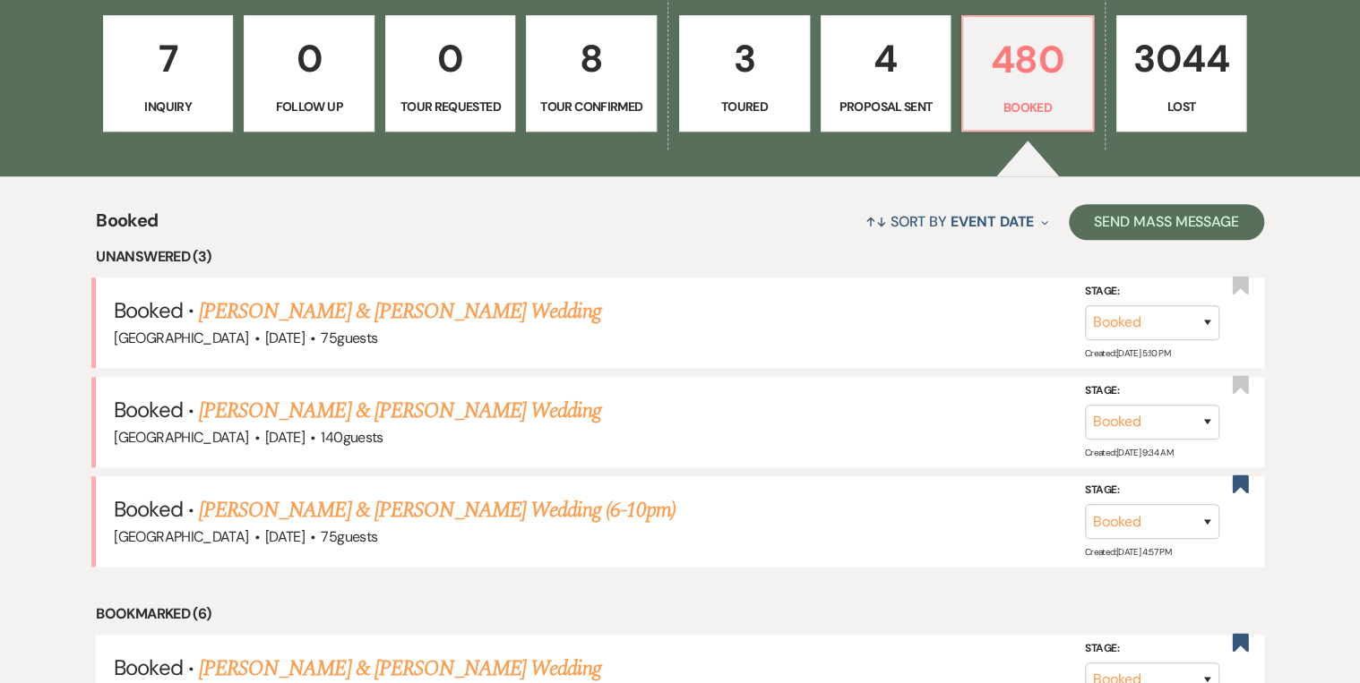
click at [196, 113] on p "Inquiry" at bounding box center [168, 107] width 107 height 20
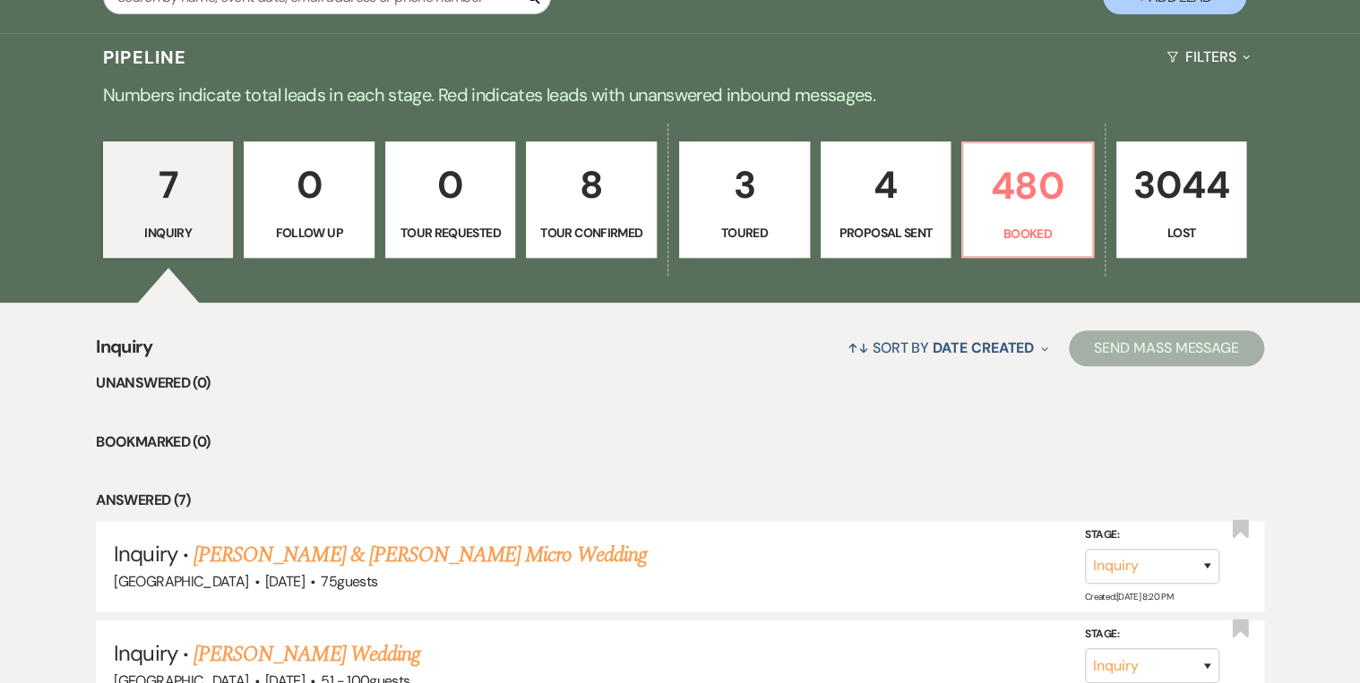
scroll to position [56, 0]
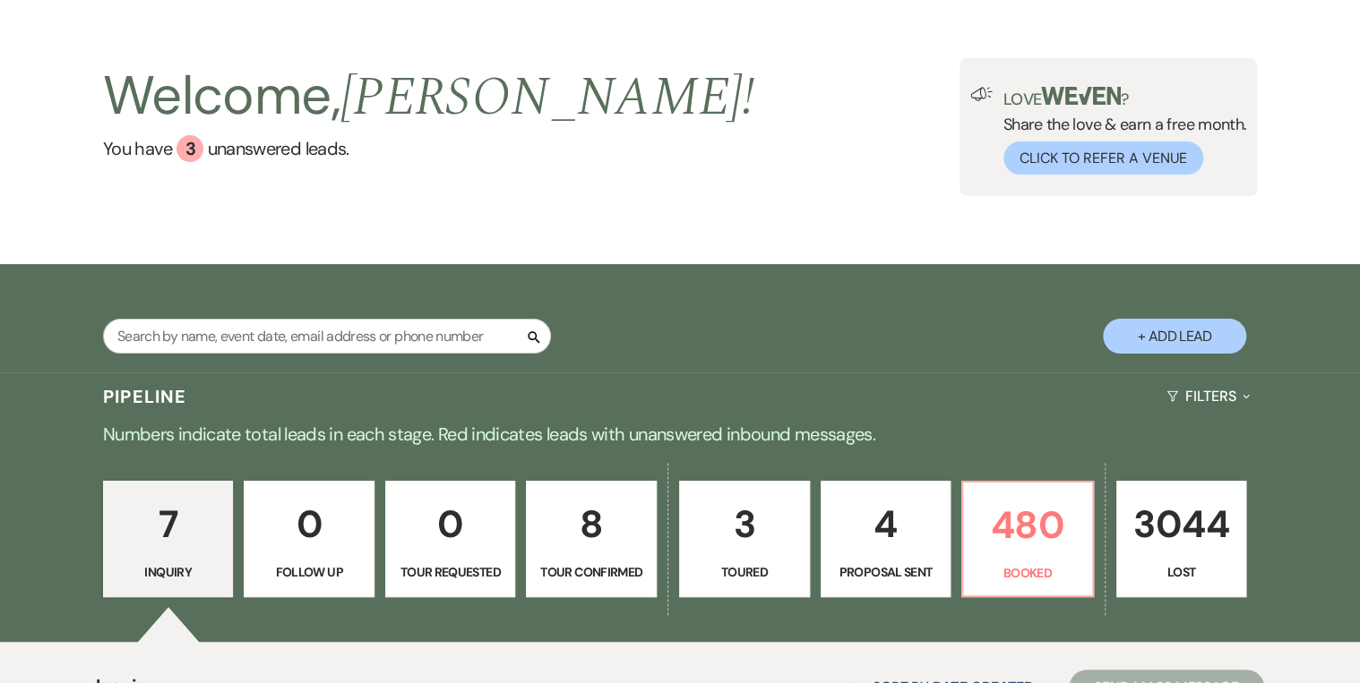
click at [892, 547] on p "4" at bounding box center [885, 524] width 107 height 60
select select "6"
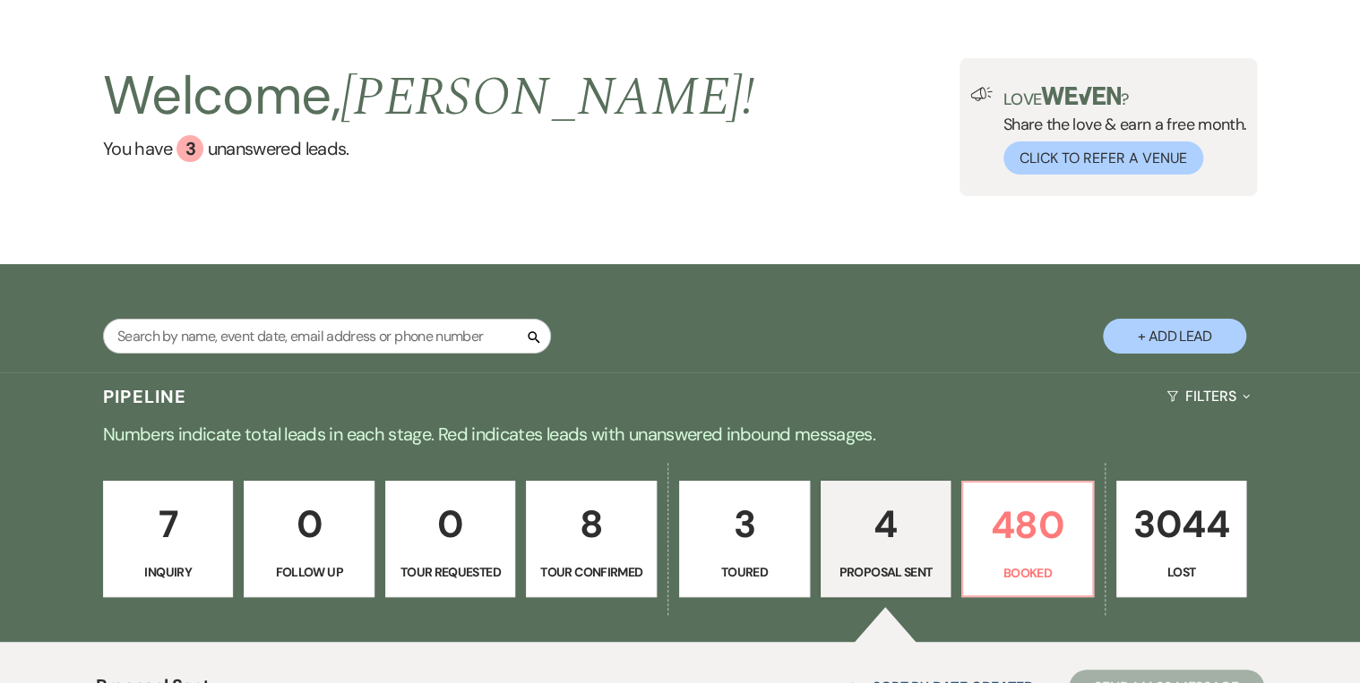
click at [735, 250] on div "Welcome, [PERSON_NAME] ! You have 3 unanswered lead s . Love ? Share the love &…" at bounding box center [680, 127] width 1360 height 274
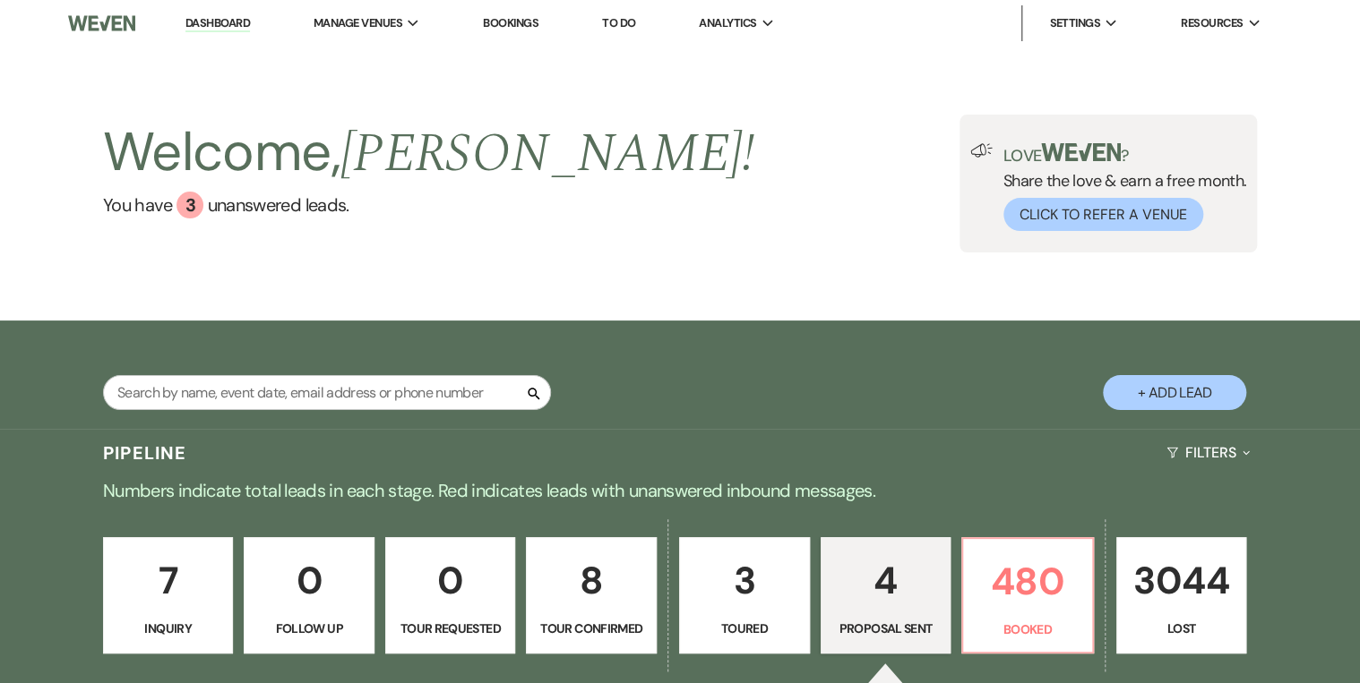
click at [699, 333] on div "Search + Add Lead" at bounding box center [680, 378] width 1290 height 96
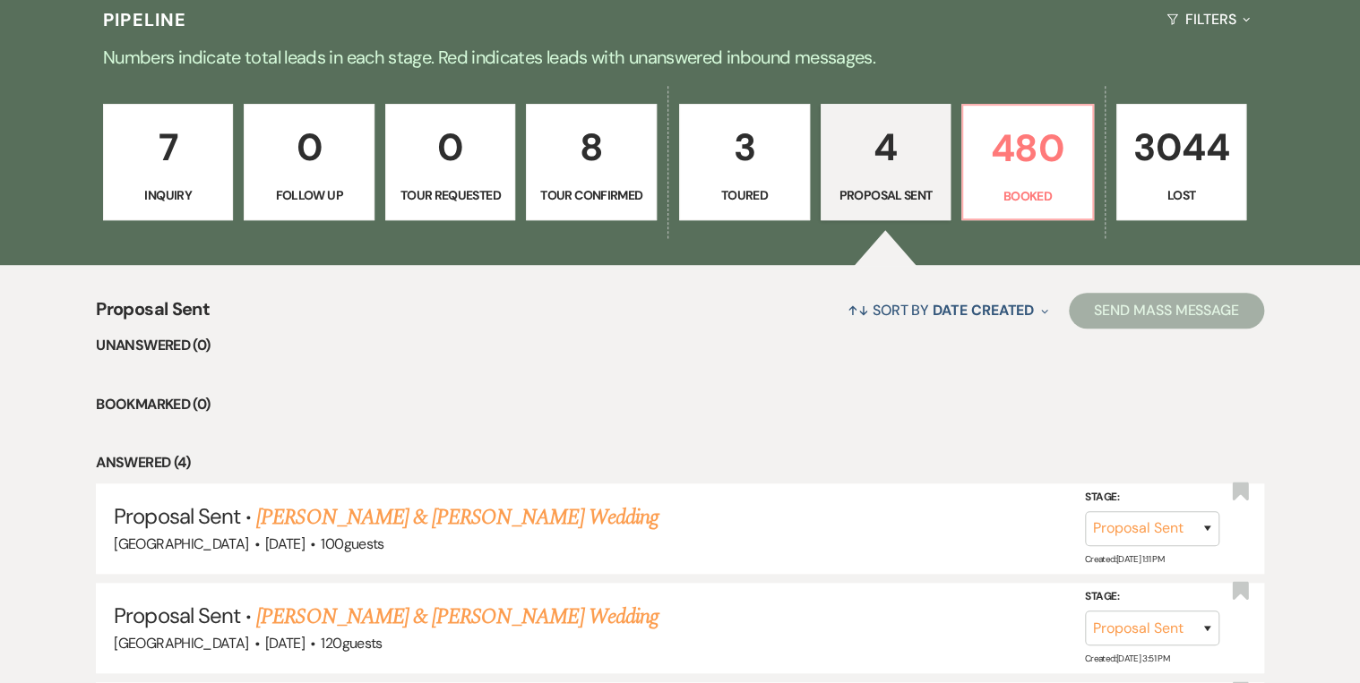
scroll to position [502, 0]
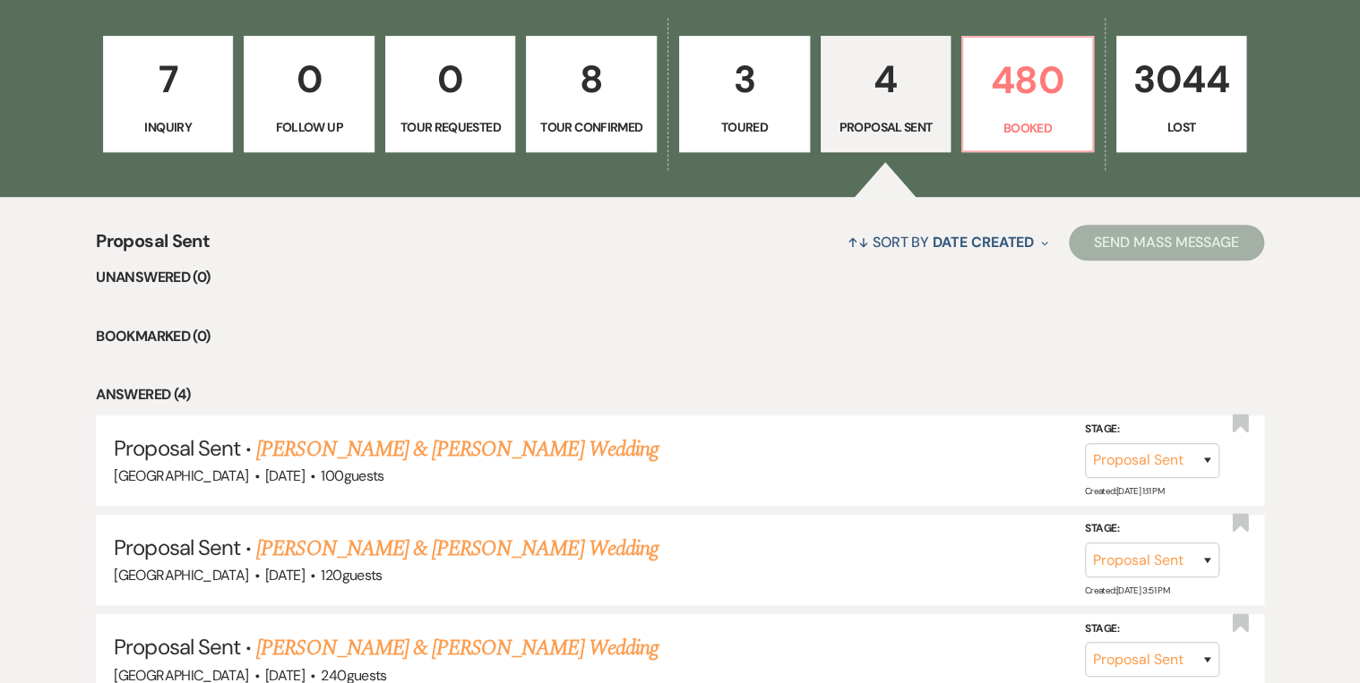
click at [776, 371] on ul "Unanswered (0) Bookmarked (0) Answered (4) Proposal Sent · [PERSON_NAME] & [PER…" at bounding box center [679, 535] width 1167 height 539
